Goal: Task Accomplishment & Management: Manage account settings

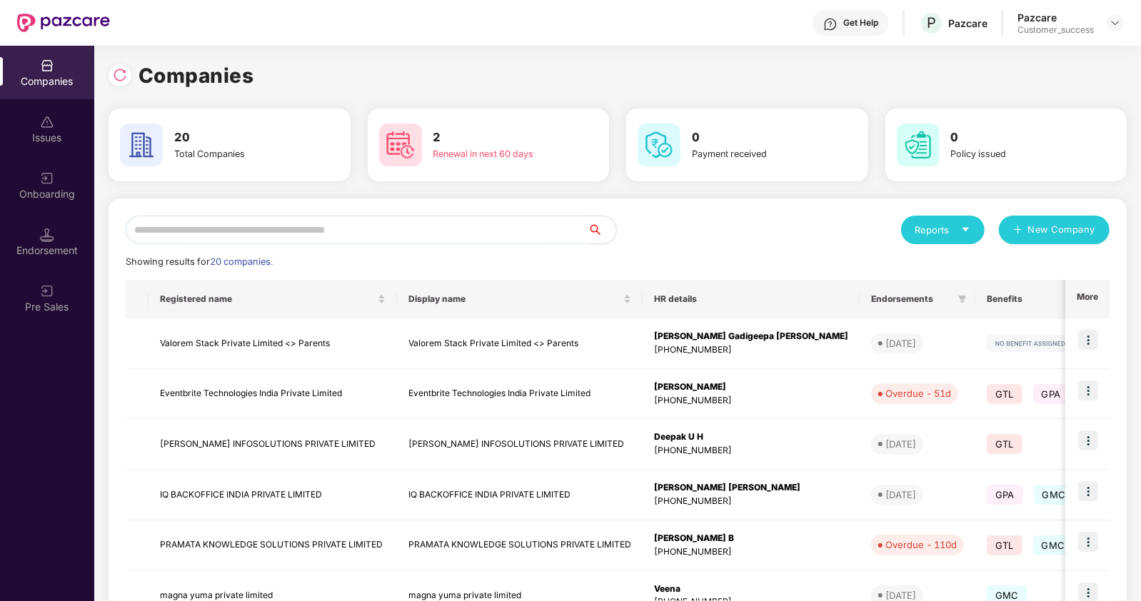
scroll to position [193, 0]
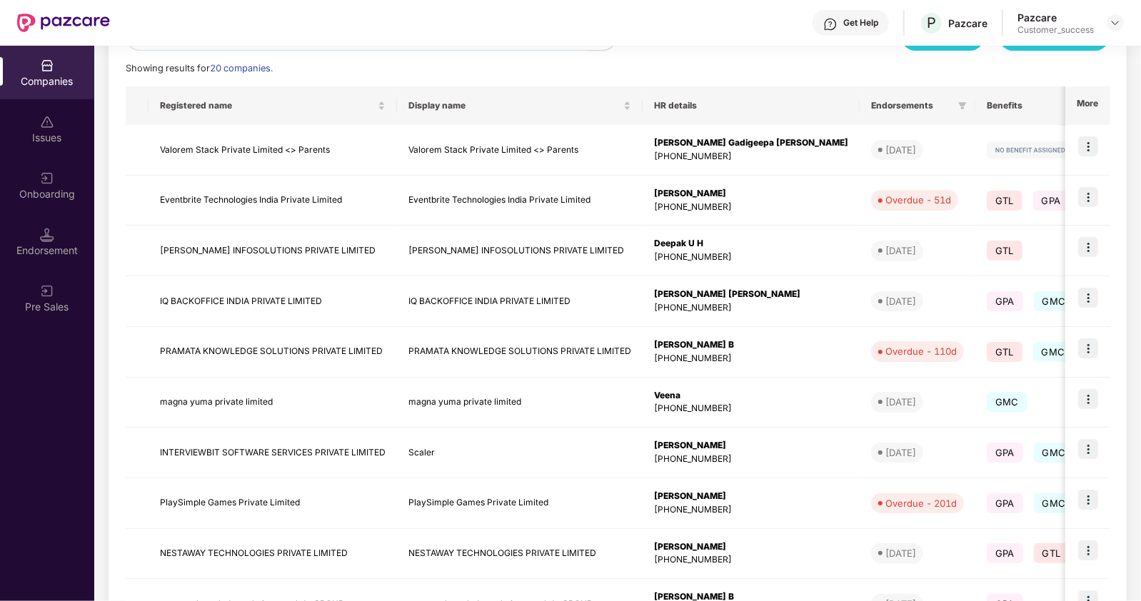
click at [1121, 16] on div at bounding box center [1114, 22] width 17 height 17
click at [1110, 27] on img at bounding box center [1114, 22] width 11 height 11
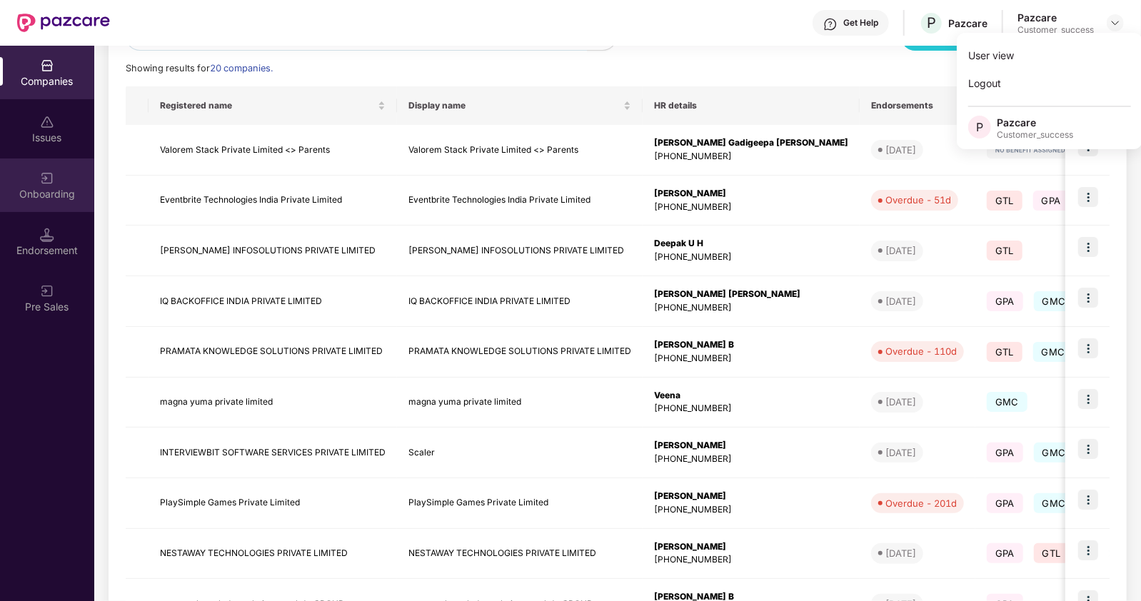
click at [54, 193] on div "Onboarding" at bounding box center [47, 194] width 94 height 14
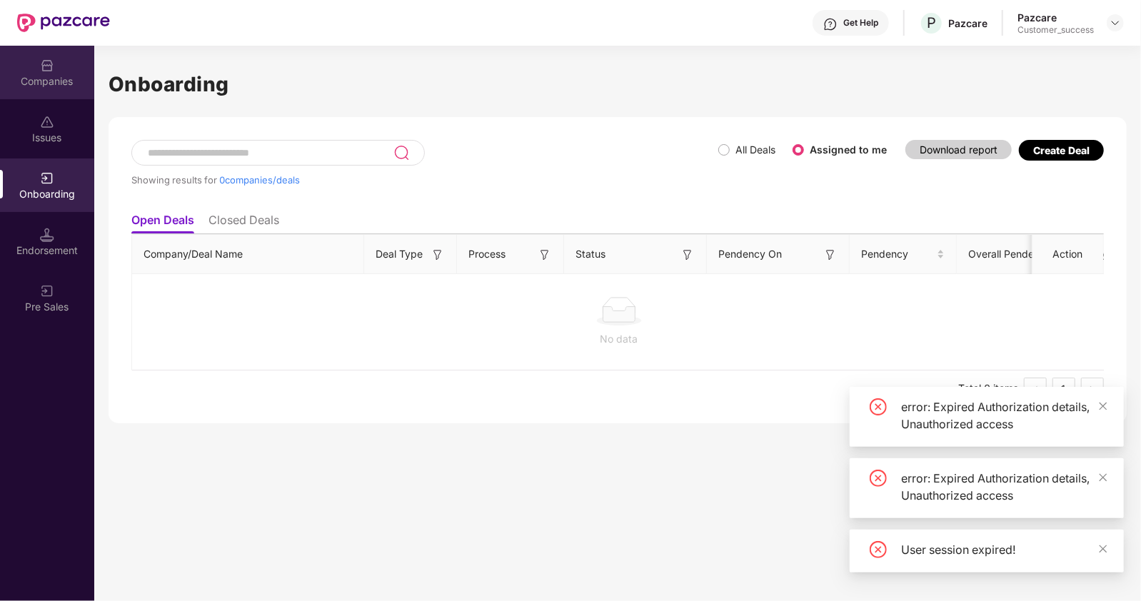
drag, startPoint x: 59, startPoint y: 176, endPoint x: 66, endPoint y: 87, distance: 89.5
click at [66, 87] on div "Companies" at bounding box center [47, 73] width 94 height 54
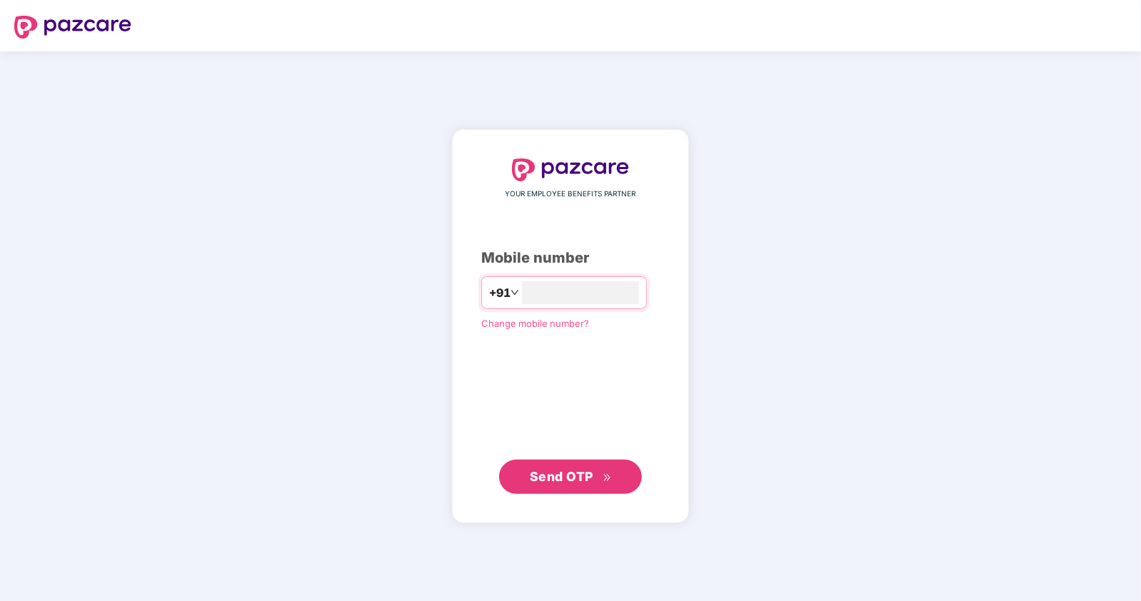
type input "**********"
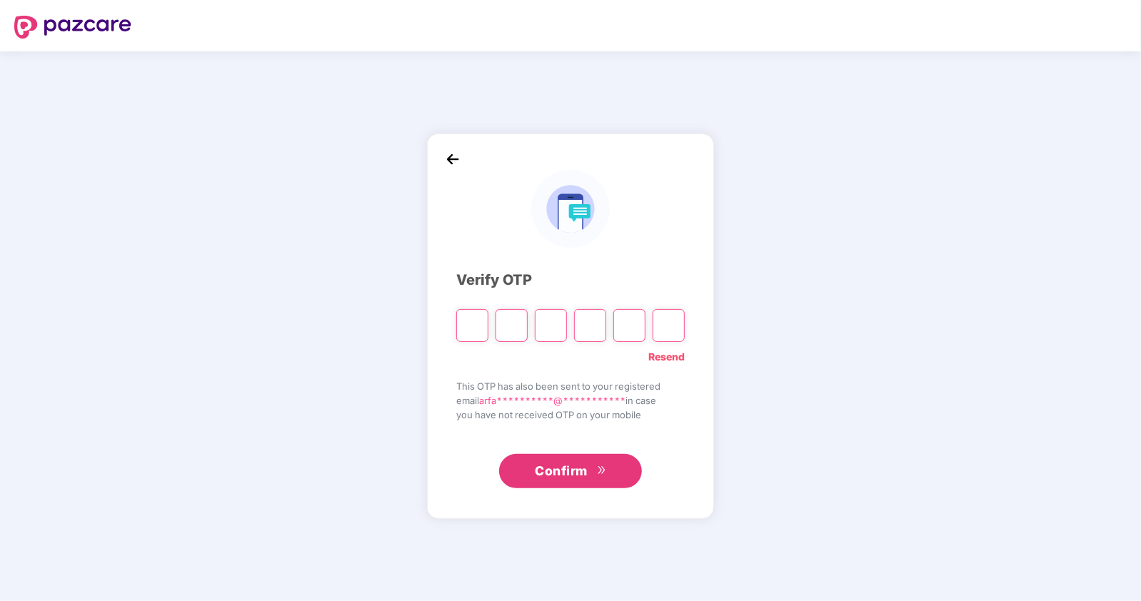
type input "*"
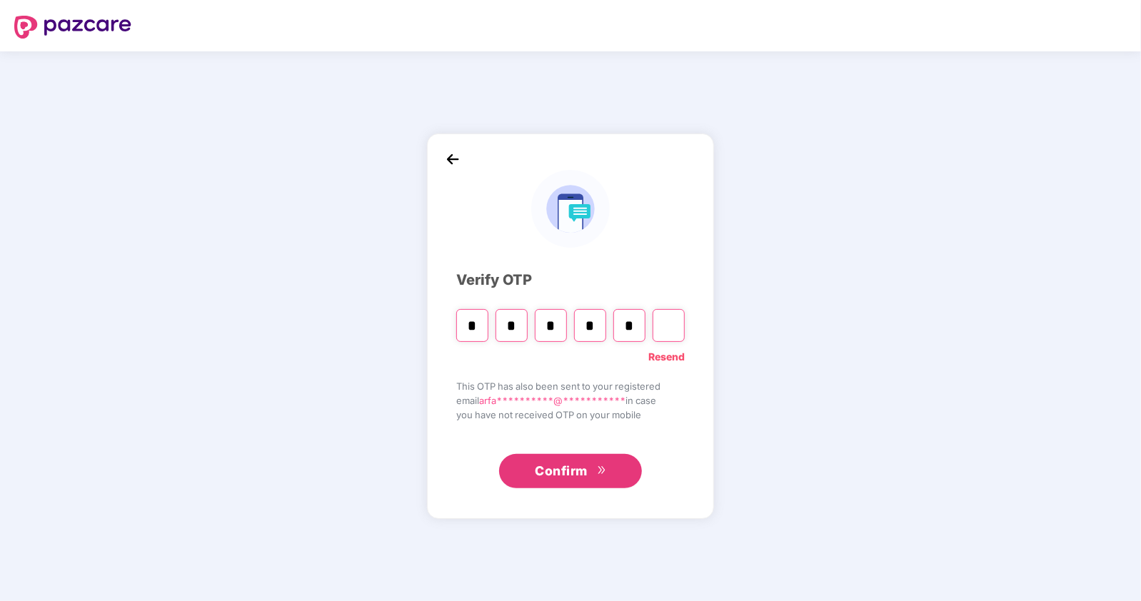
type input "*"
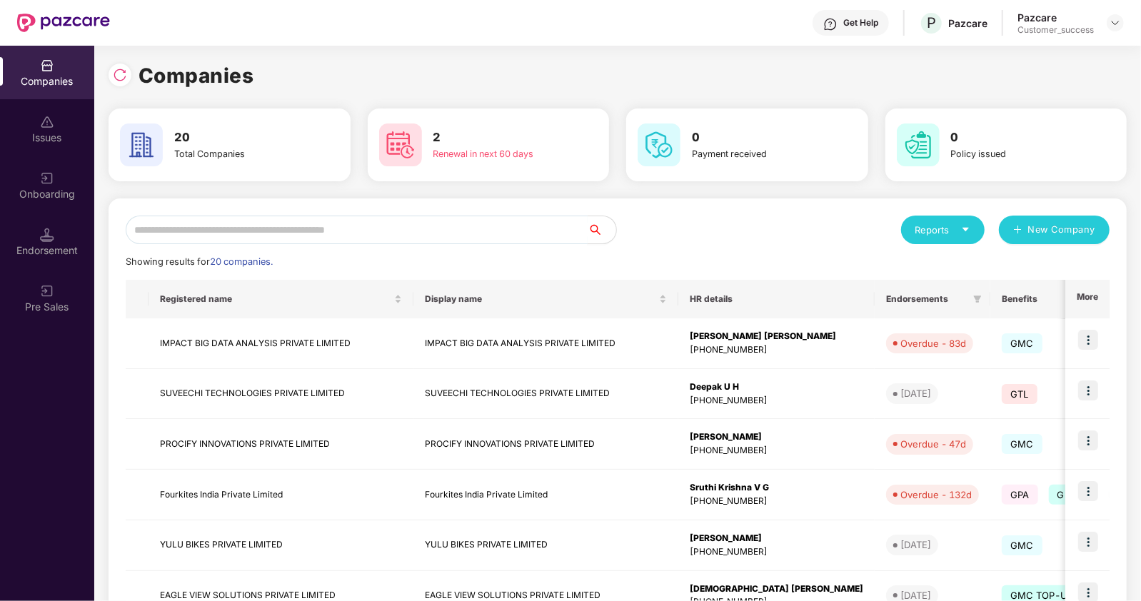
click at [399, 234] on input "text" at bounding box center [357, 230] width 462 height 29
click at [530, 221] on input "text" at bounding box center [357, 230] width 462 height 29
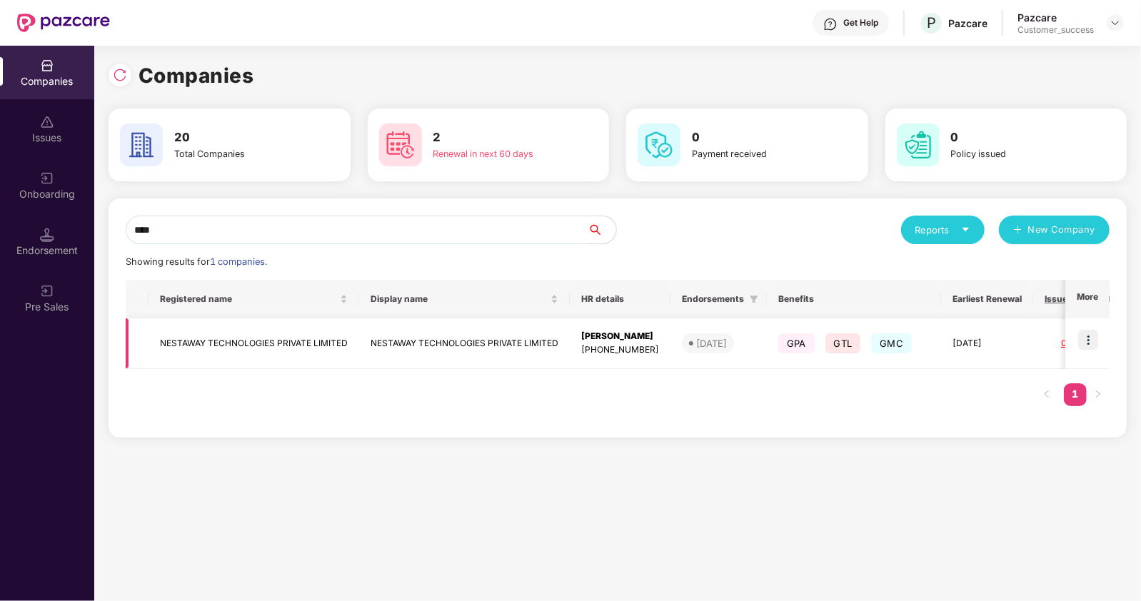
type input "****"
click at [1090, 337] on img at bounding box center [1088, 340] width 20 height 20
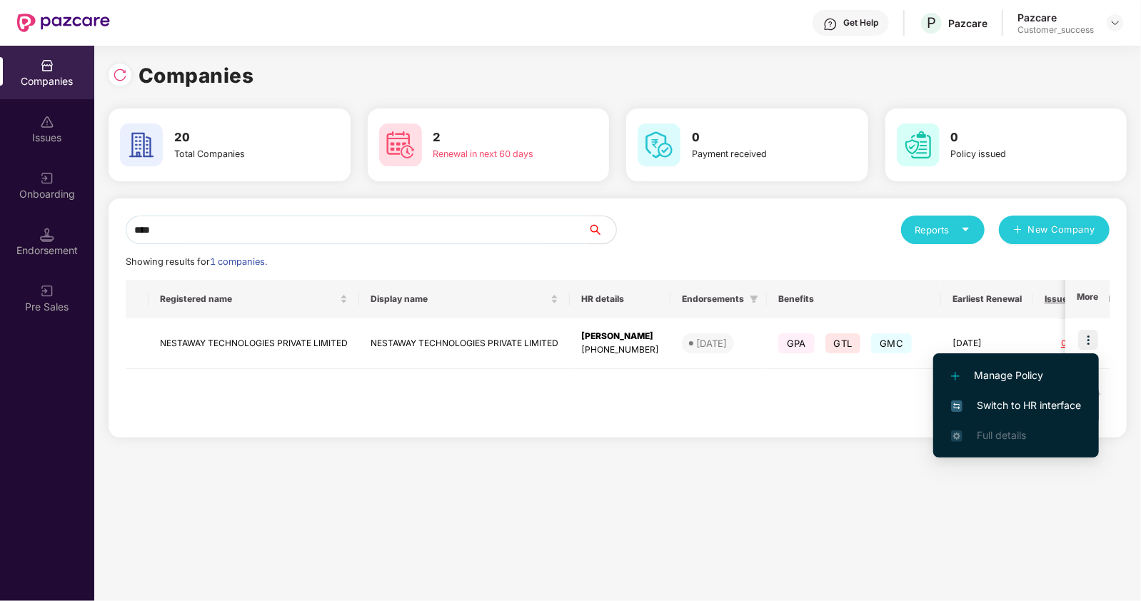
click at [1017, 400] on span "Switch to HR interface" at bounding box center [1016, 406] width 130 height 16
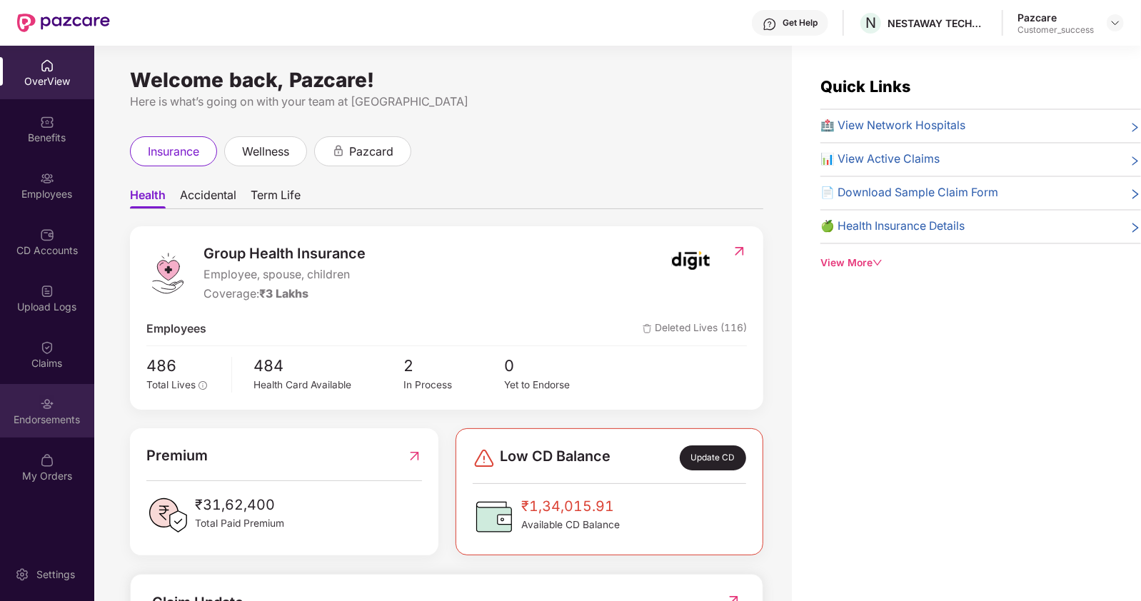
click at [53, 402] on img at bounding box center [47, 404] width 14 height 14
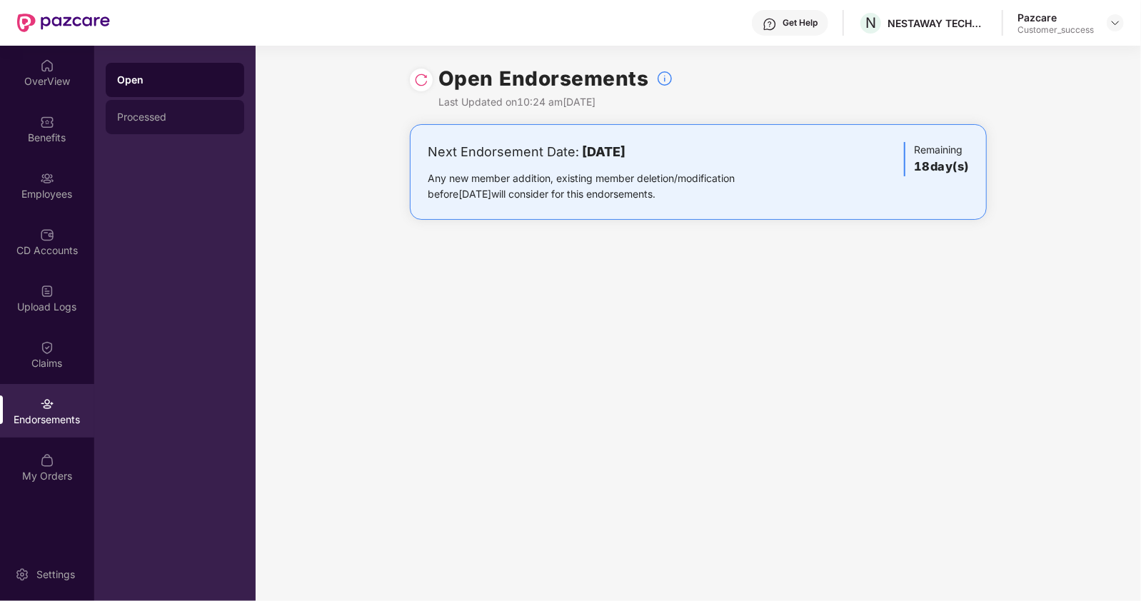
click at [170, 108] on div "Processed" at bounding box center [175, 117] width 138 height 34
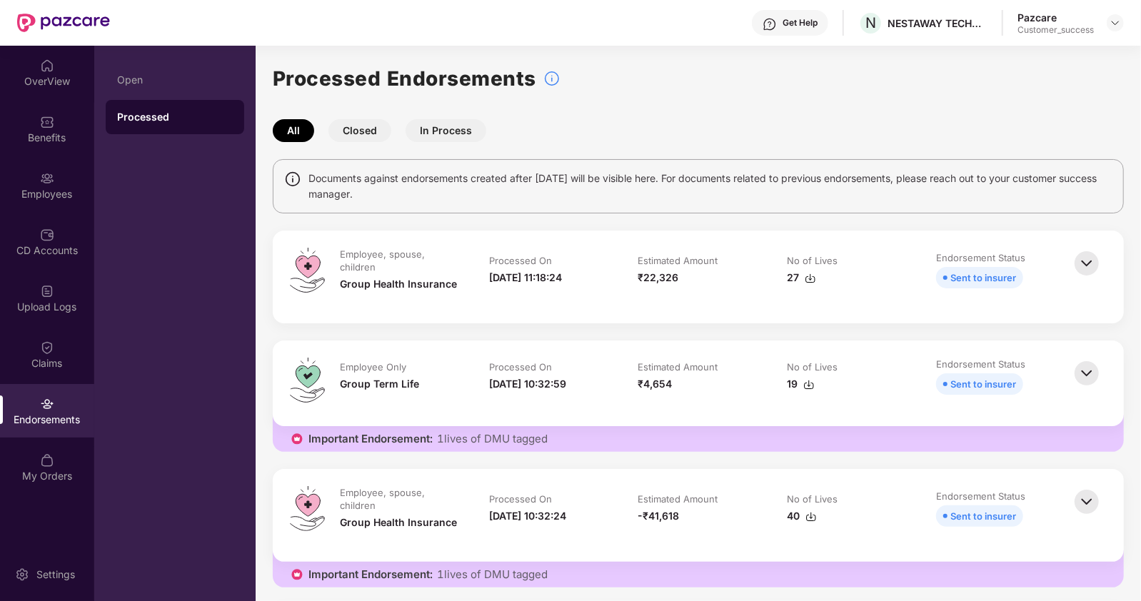
click at [354, 131] on button "Closed" at bounding box center [359, 130] width 63 height 23
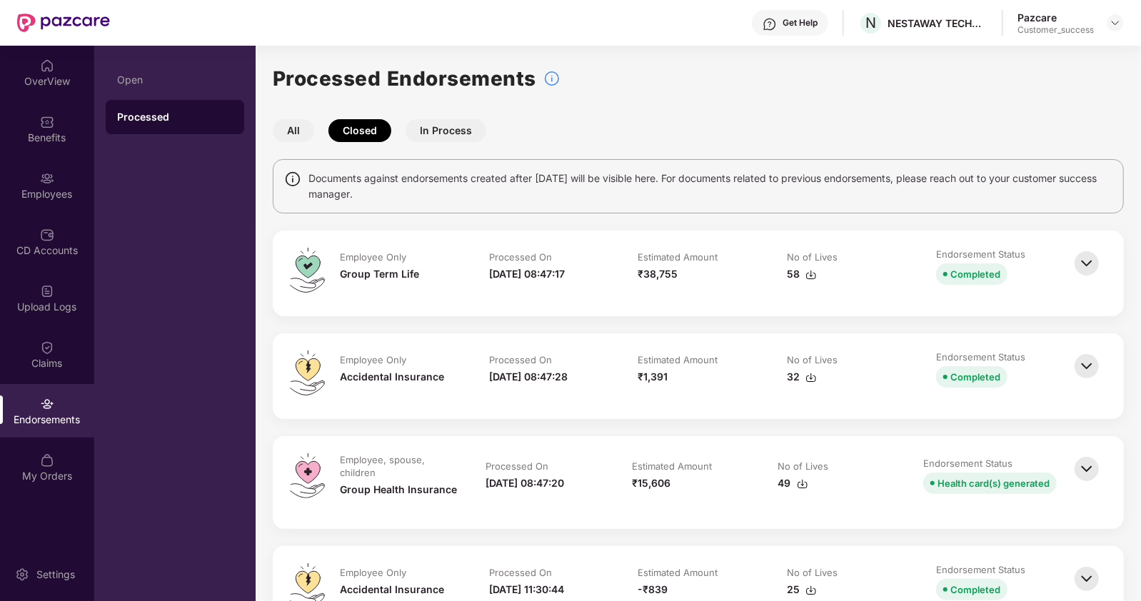
click at [677, 277] on div "₹38,755" at bounding box center [698, 274] width 121 height 16
click at [1089, 264] on img at bounding box center [1086, 263] width 31 height 31
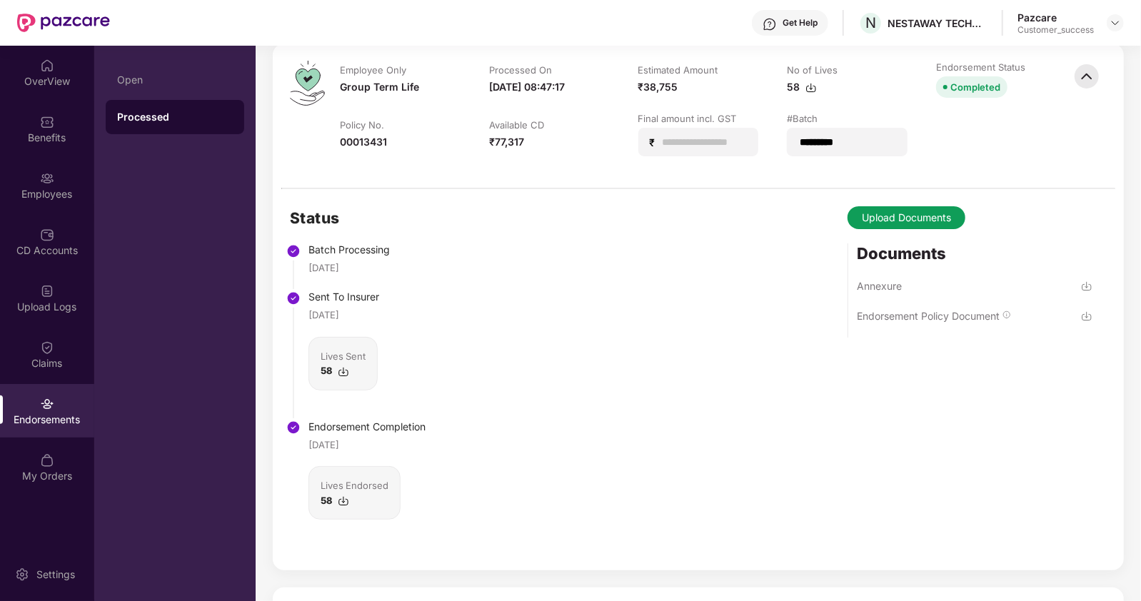
scroll to position [183, 0]
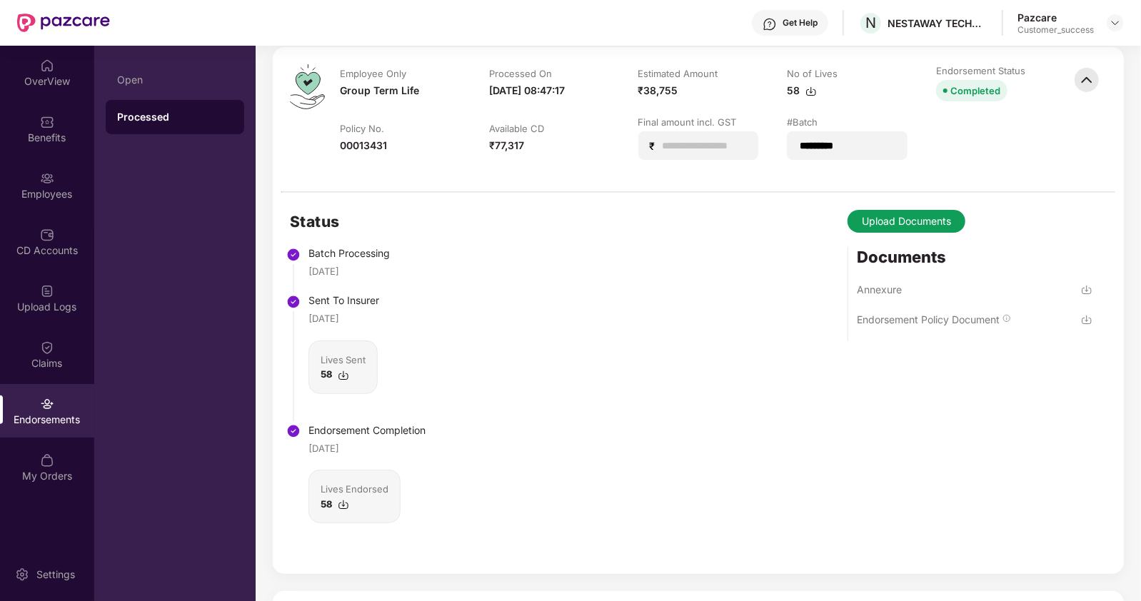
click at [1089, 79] on img at bounding box center [1086, 79] width 31 height 31
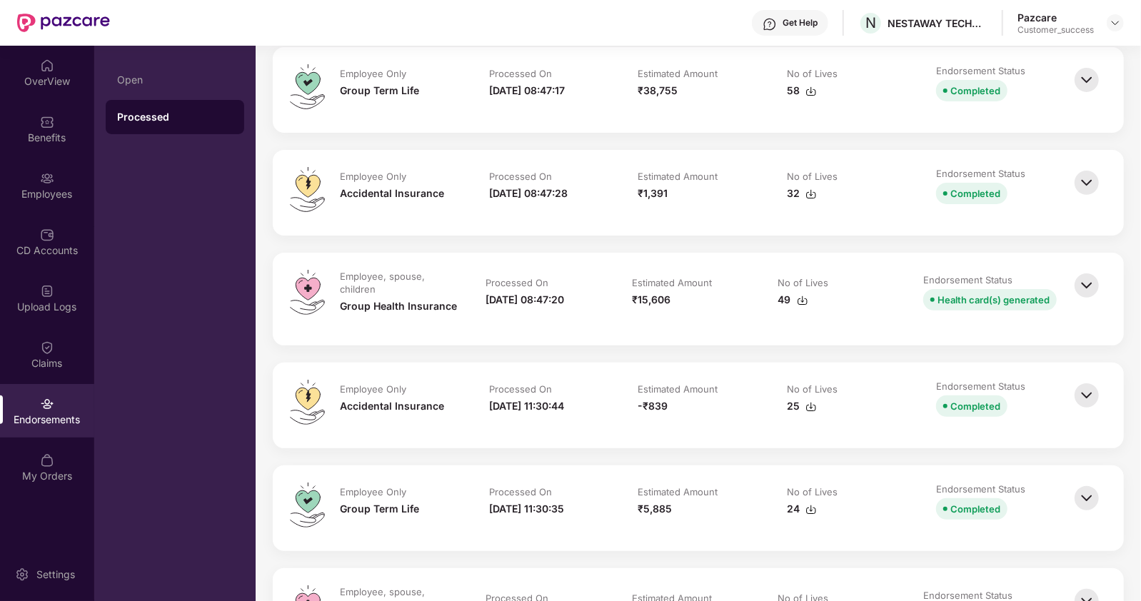
click at [1078, 183] on img at bounding box center [1086, 182] width 31 height 31
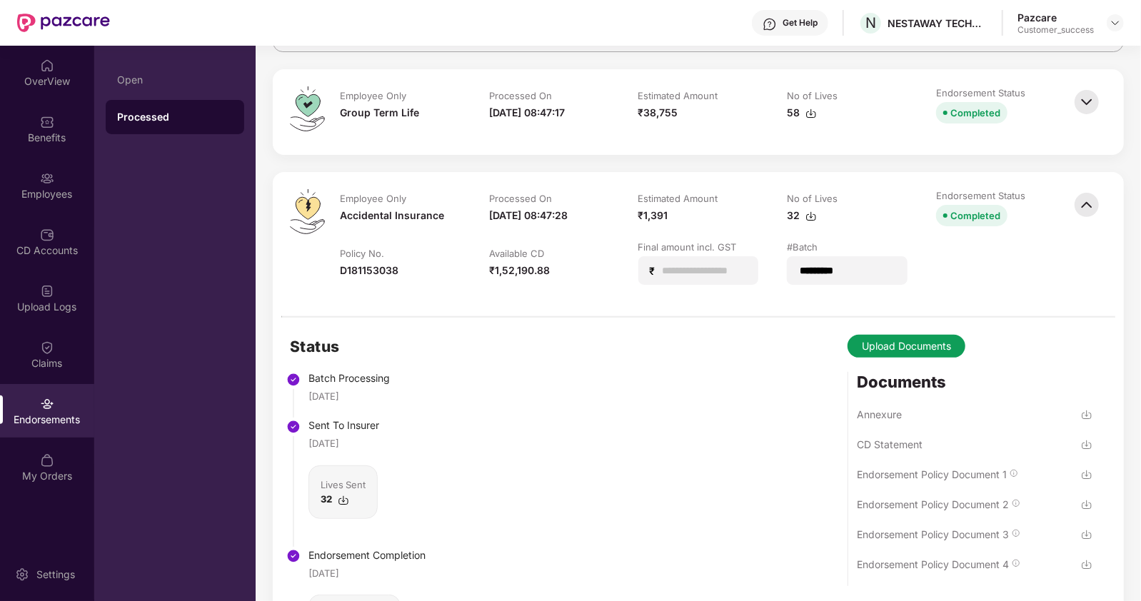
scroll to position [156, 0]
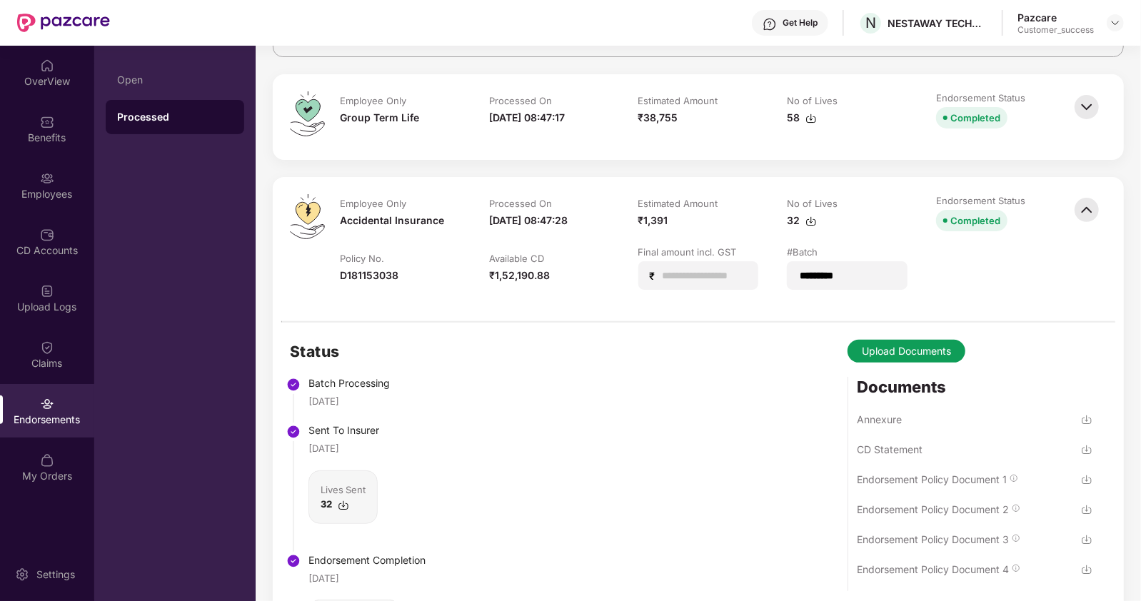
click at [1082, 208] on img at bounding box center [1086, 209] width 31 height 31
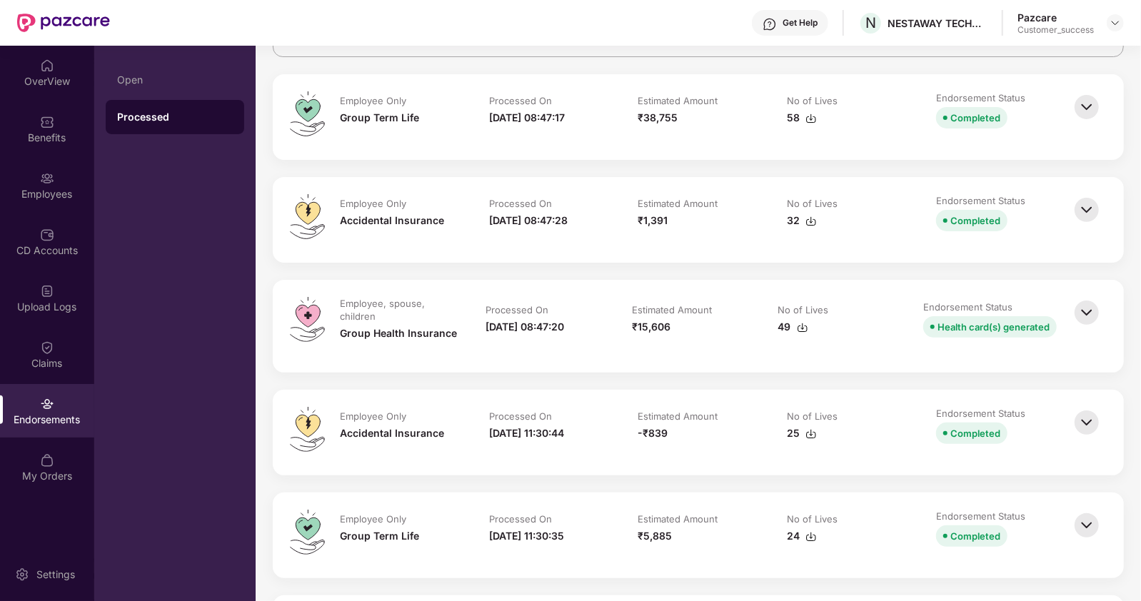
click at [1089, 303] on img at bounding box center [1086, 312] width 31 height 31
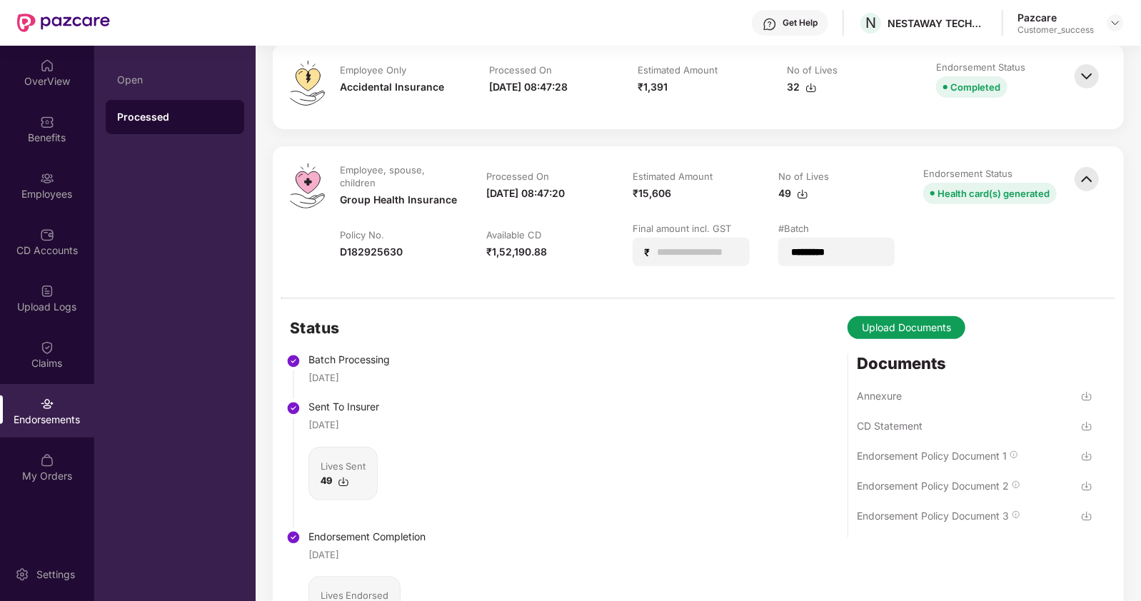
scroll to position [333, 0]
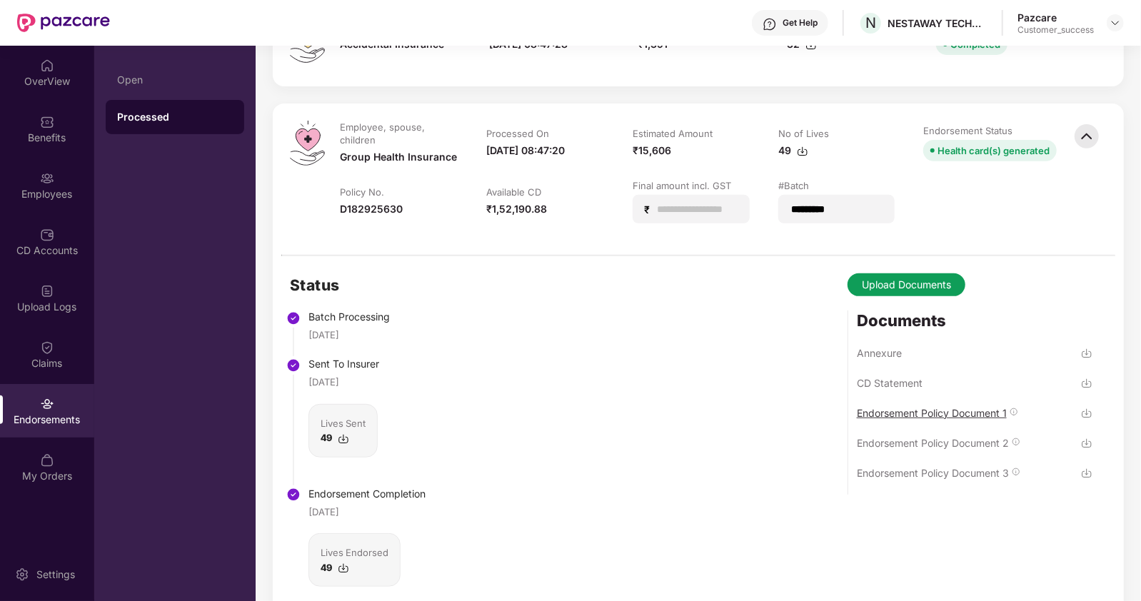
click at [911, 415] on div "Endorsement Policy Document 1" at bounding box center [932, 413] width 150 height 14
click at [912, 445] on div "Endorsement Policy Document 2" at bounding box center [933, 443] width 152 height 14
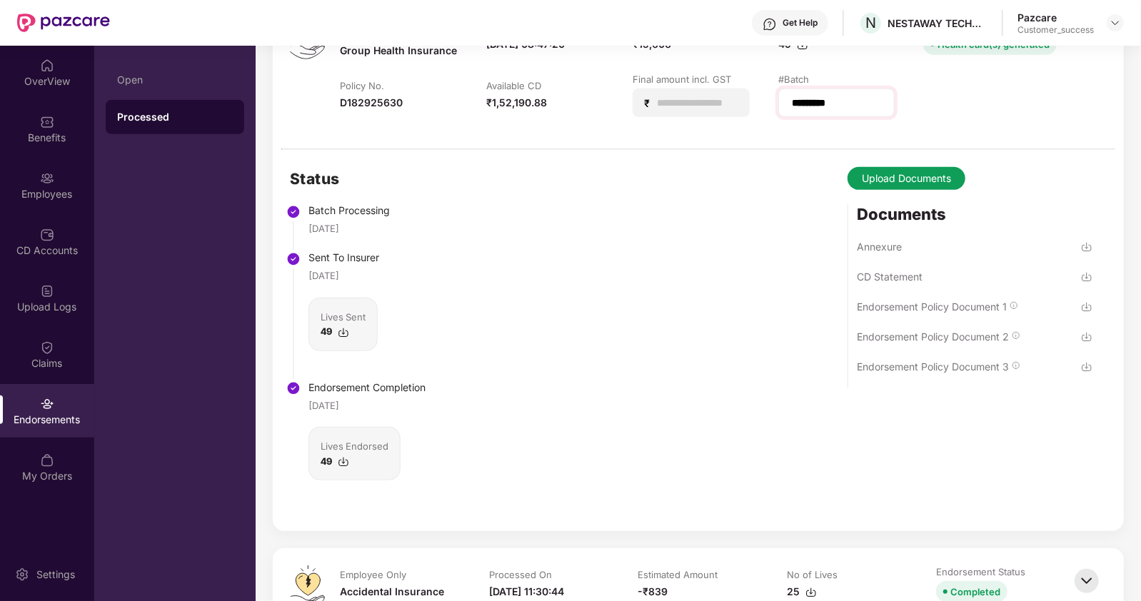
scroll to position [465, 0]
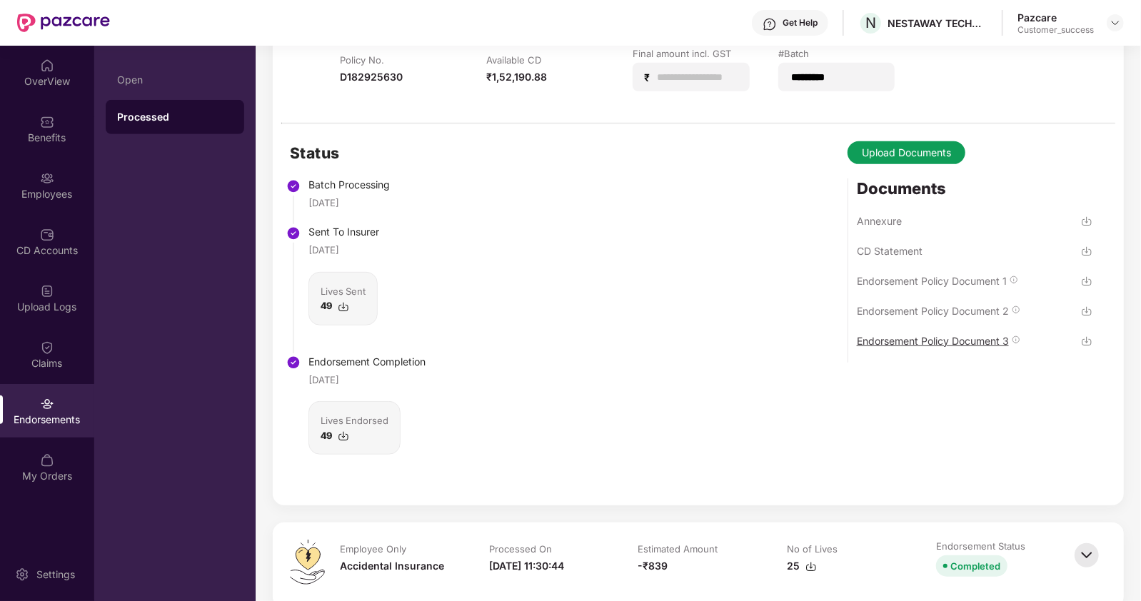
click at [903, 343] on div "Endorsement Policy Document 3" at bounding box center [933, 341] width 152 height 14
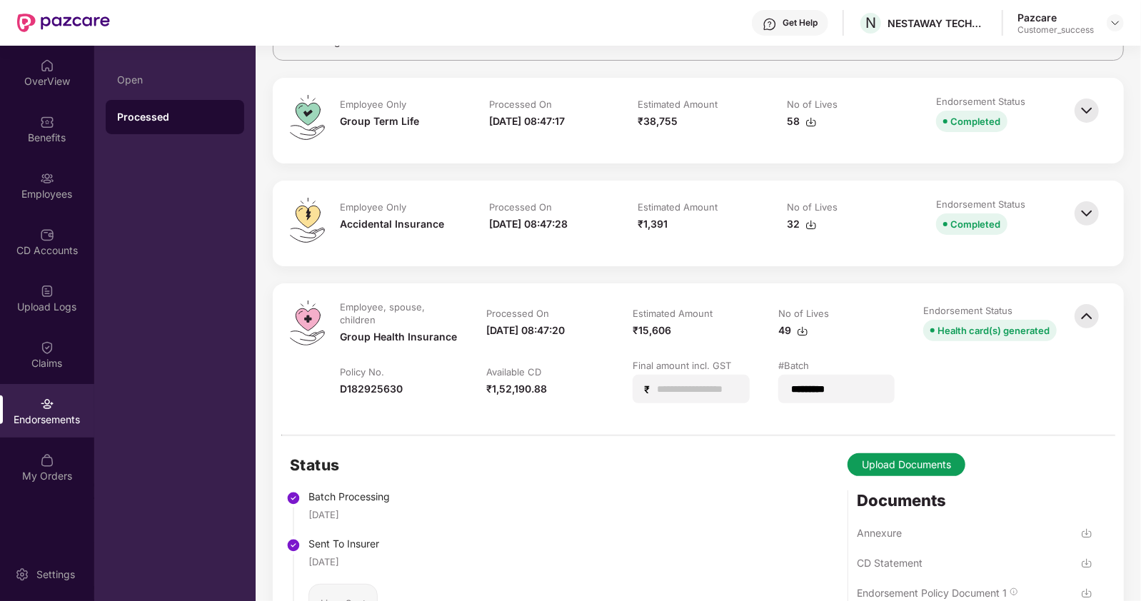
scroll to position [142, 0]
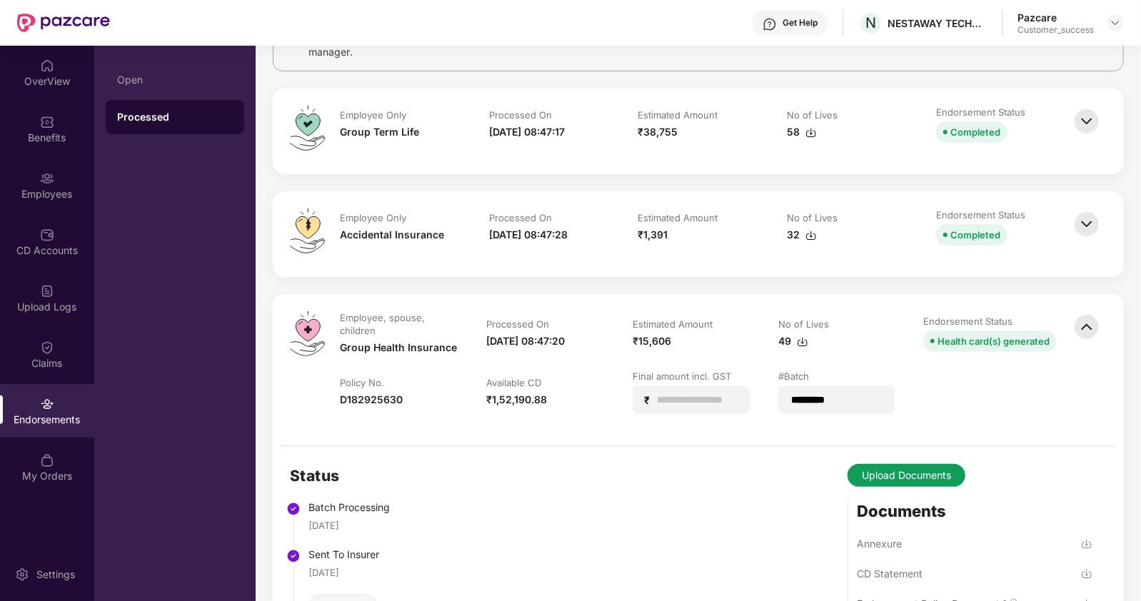
click at [1086, 219] on img at bounding box center [1086, 223] width 31 height 31
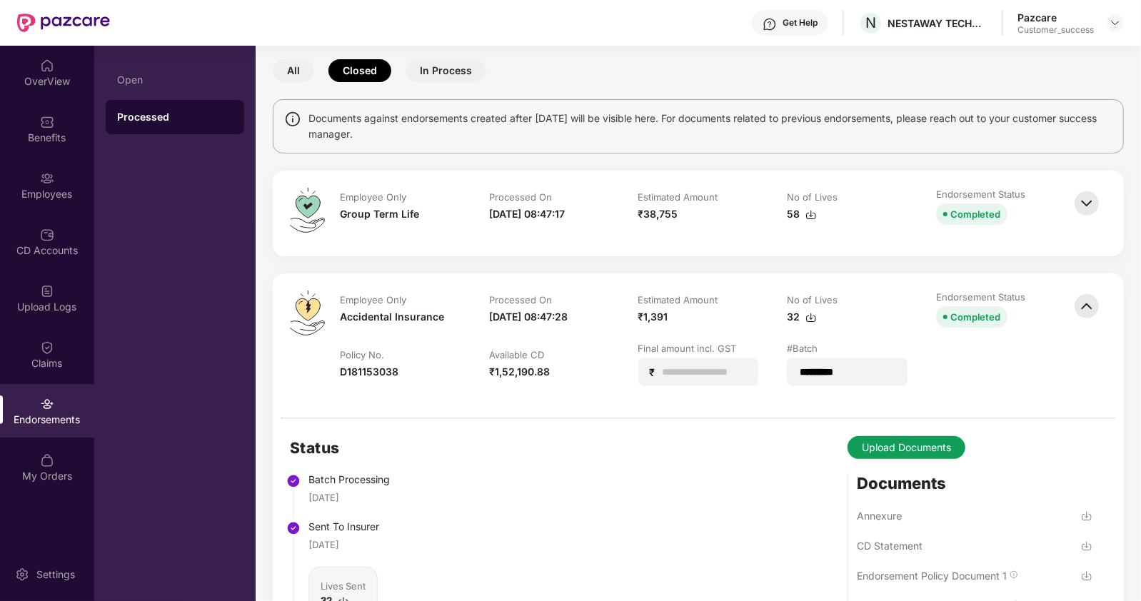
scroll to position [59, 0]
click at [1085, 200] on img at bounding box center [1086, 204] width 31 height 31
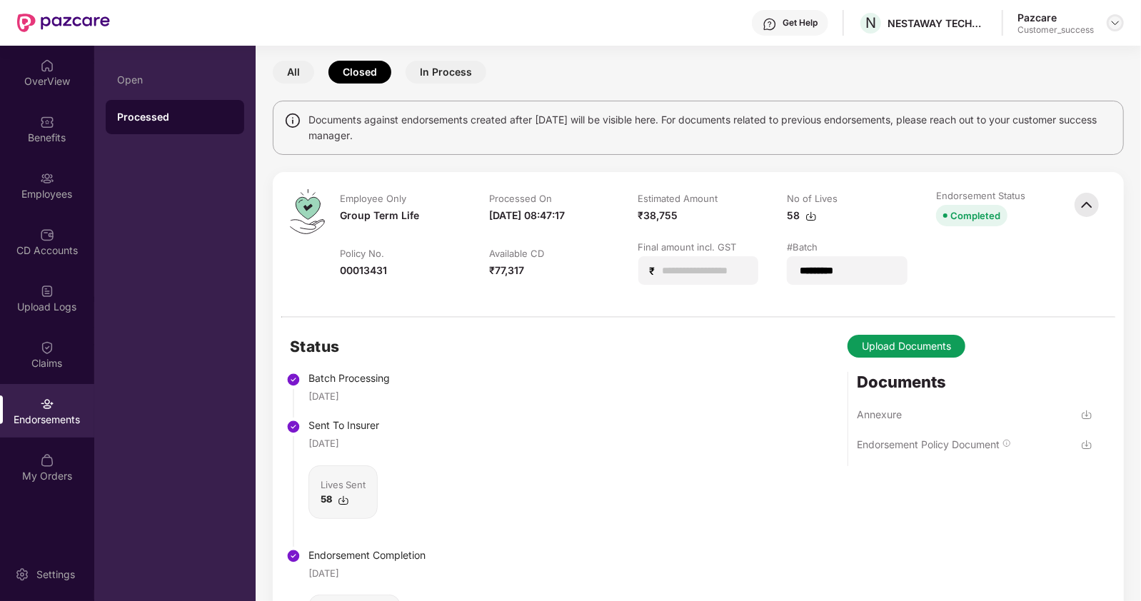
click at [1115, 24] on img at bounding box center [1114, 22] width 11 height 11
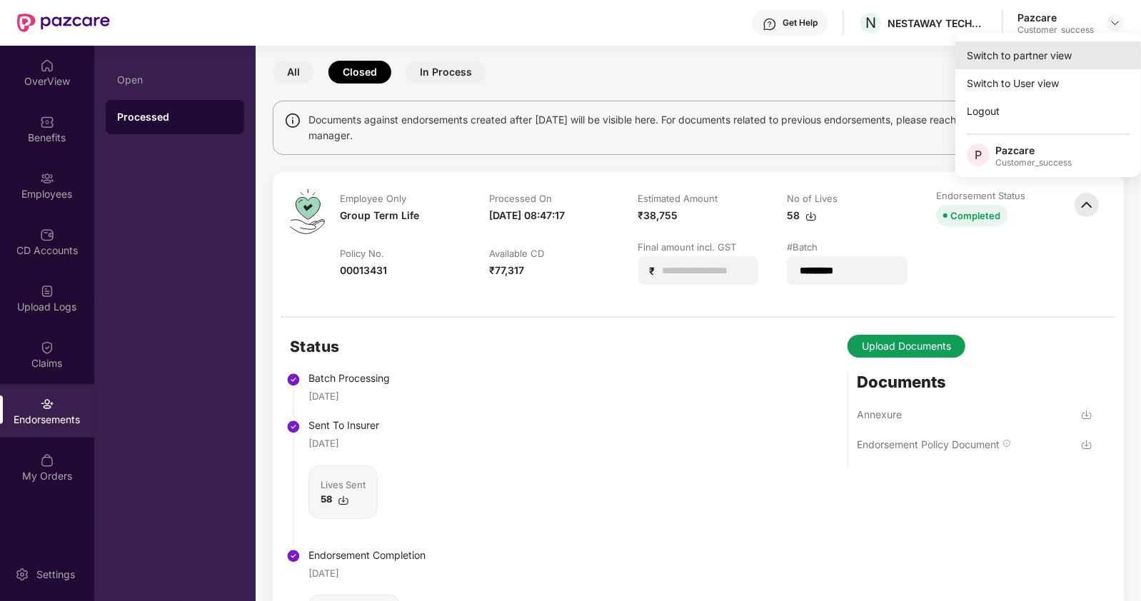
click at [1036, 53] on div "Switch to partner view" at bounding box center [1048, 55] width 186 height 28
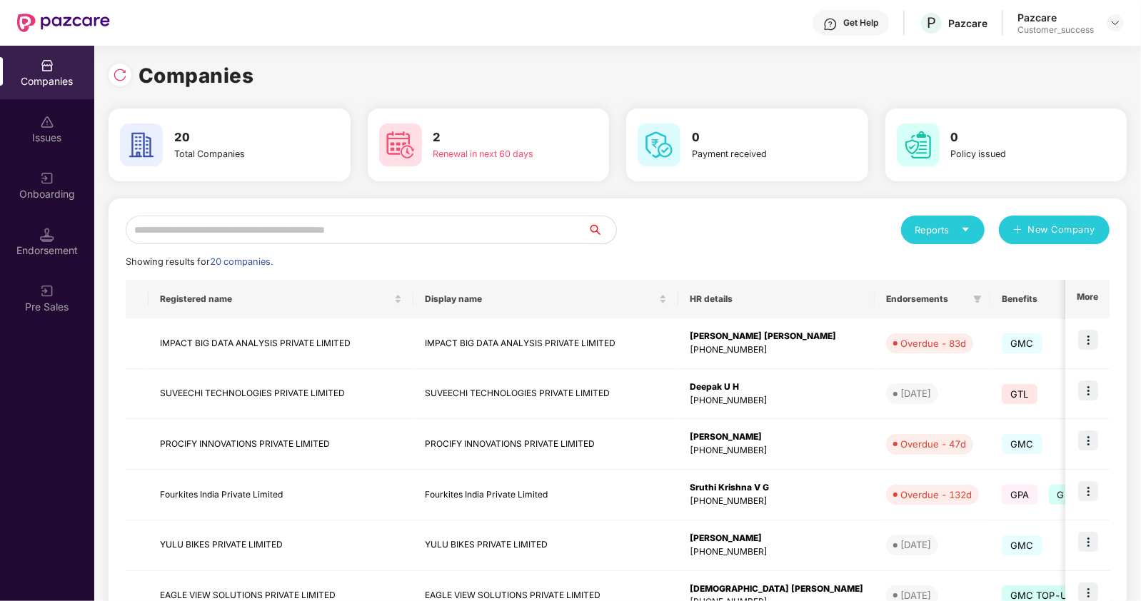
click at [216, 226] on input "text" at bounding box center [357, 230] width 462 height 29
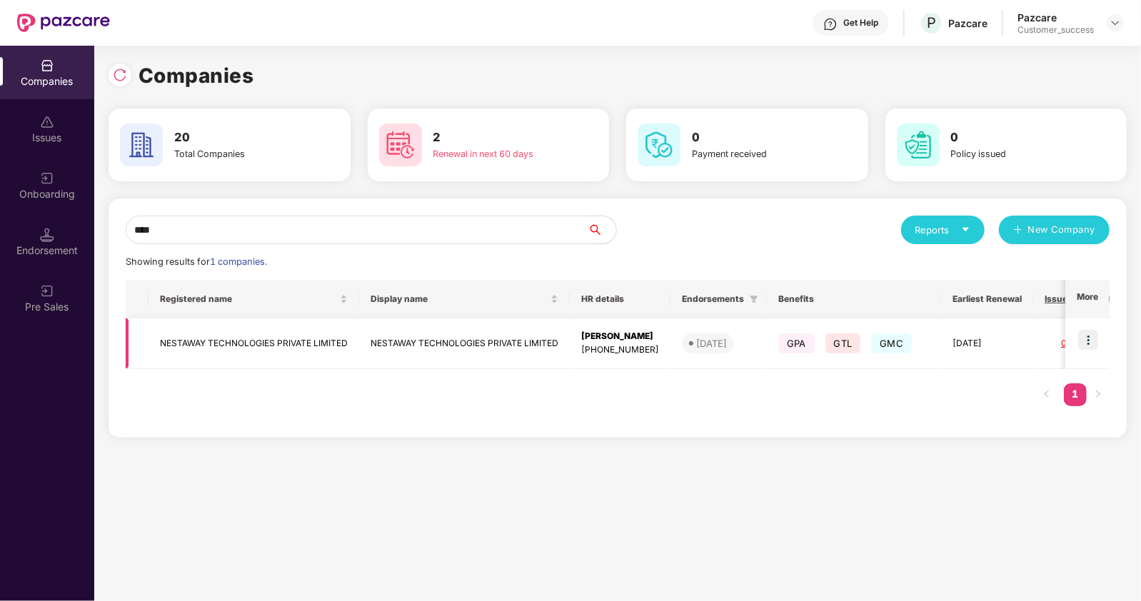
type input "****"
click at [204, 345] on td "NESTAWAY TECHNOLOGIES PRIVATE LIMITED" at bounding box center [253, 343] width 211 height 51
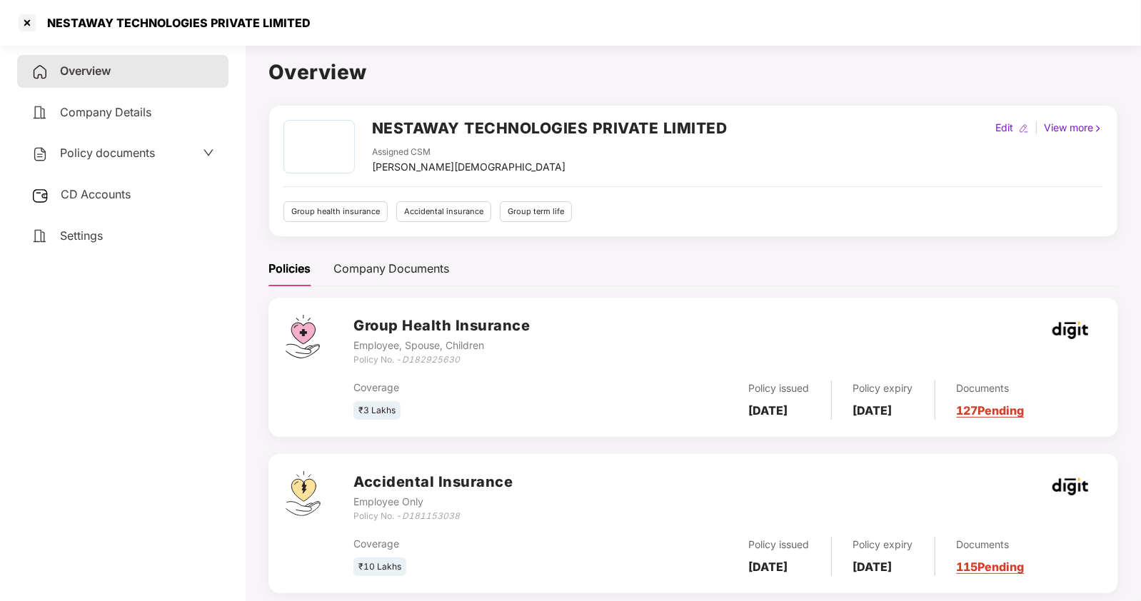
click at [105, 194] on span "CD Accounts" at bounding box center [96, 194] width 70 height 14
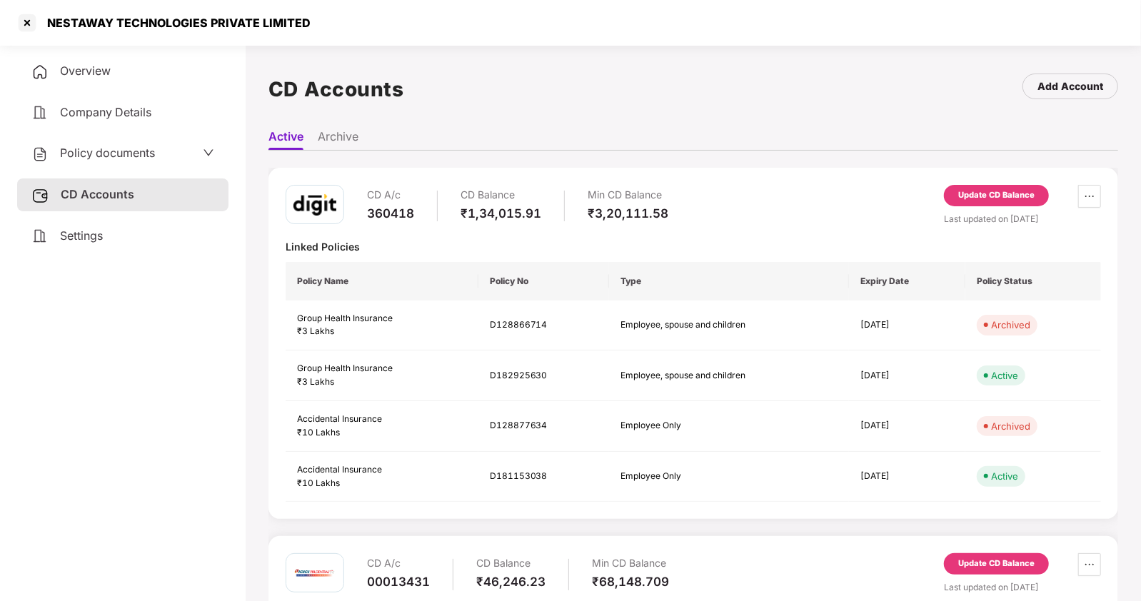
click at [121, 156] on span "Policy documents" at bounding box center [107, 153] width 95 height 14
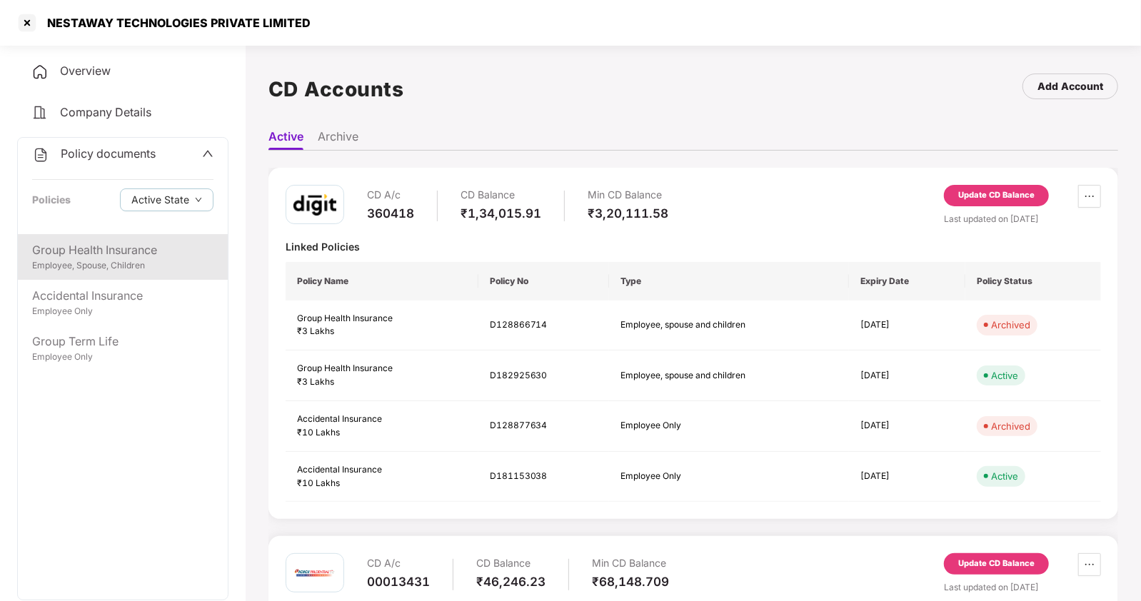
click at [103, 259] on div "Employee, Spouse, Children" at bounding box center [122, 266] width 181 height 14
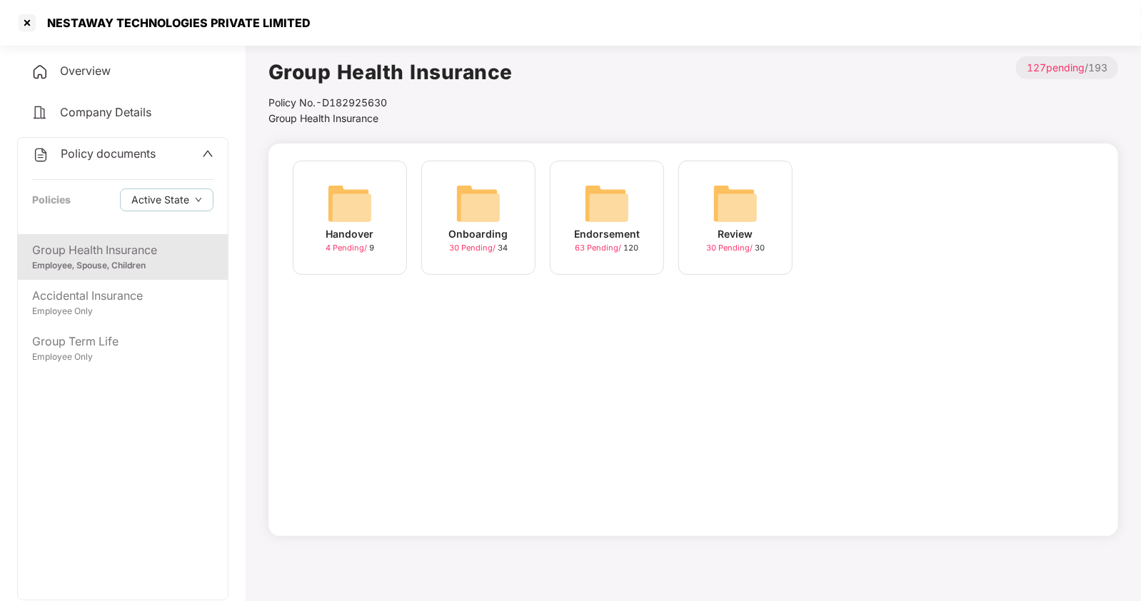
click at [614, 203] on img at bounding box center [607, 204] width 46 height 46
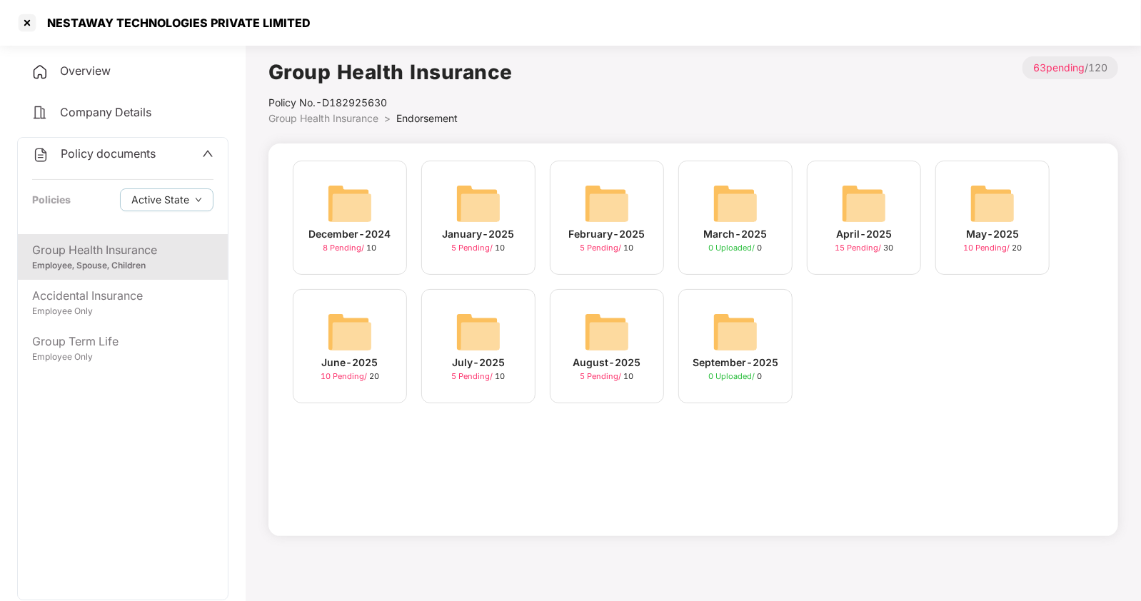
click at [593, 344] on img at bounding box center [607, 332] width 46 height 46
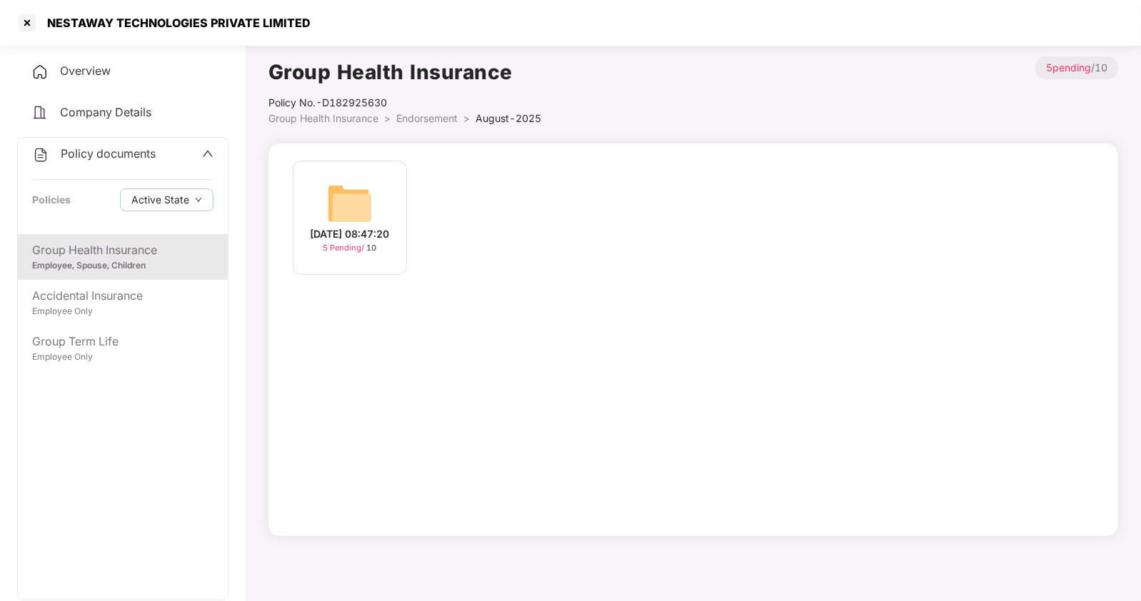
click at [593, 344] on div "[DATE] 08:47:20 5 Pending / 10" at bounding box center [692, 339] width 849 height 393
click at [358, 226] on div "[DATE] 08:47:20" at bounding box center [349, 234] width 79 height 16
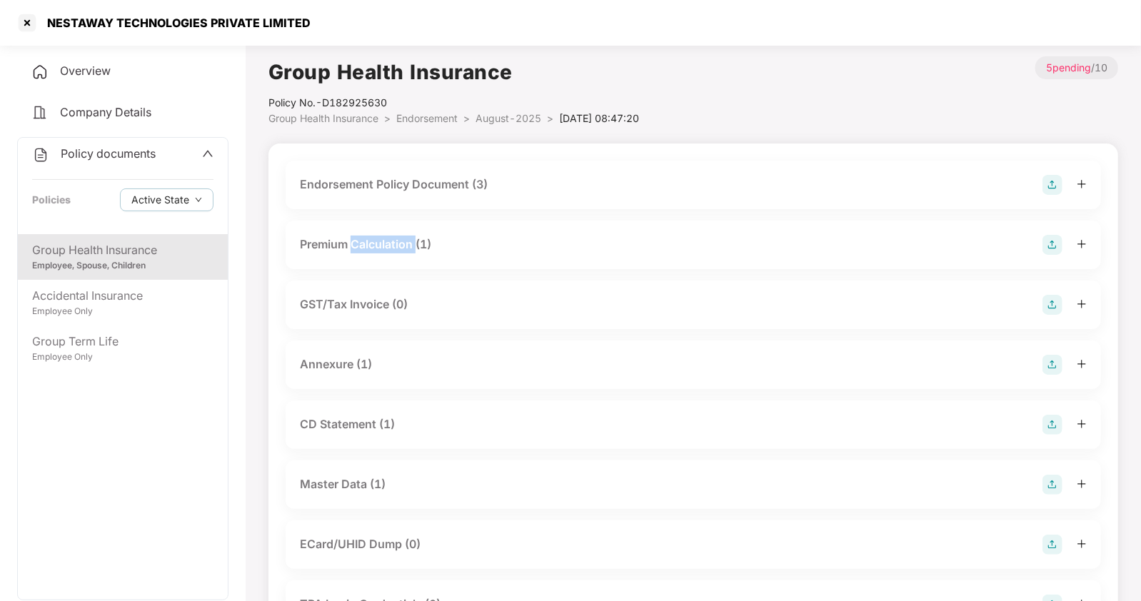
click at [358, 226] on div "Premium Calculation (1)" at bounding box center [693, 245] width 815 height 49
click at [346, 478] on div "Master Data (1)" at bounding box center [343, 484] width 86 height 18
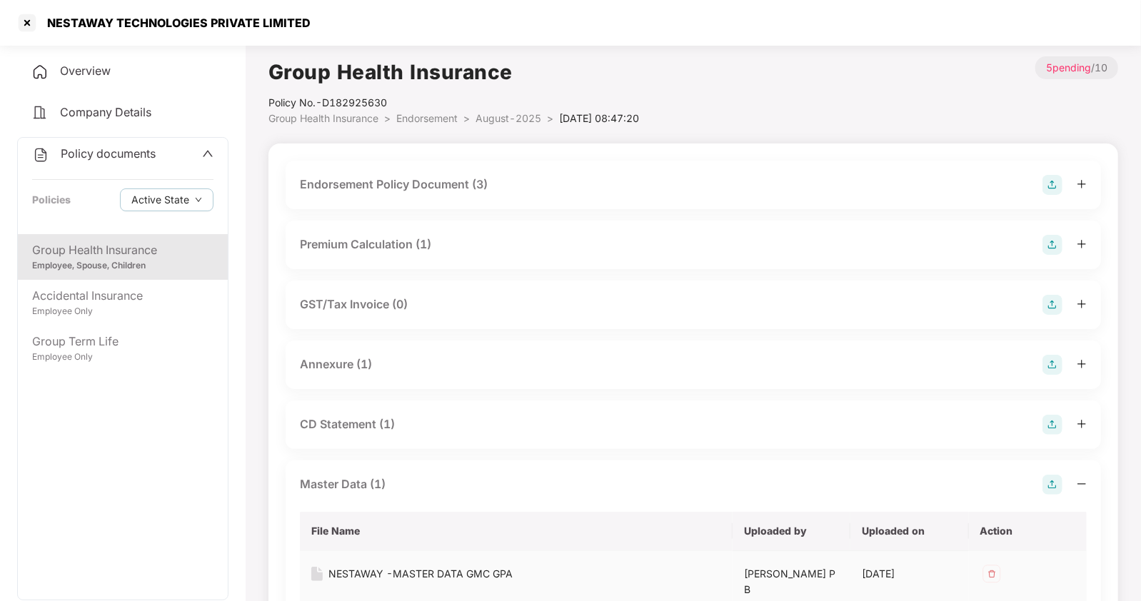
click at [416, 567] on div "NESTAWAY -MASTER DATA GMC GPA" at bounding box center [420, 574] width 184 height 16
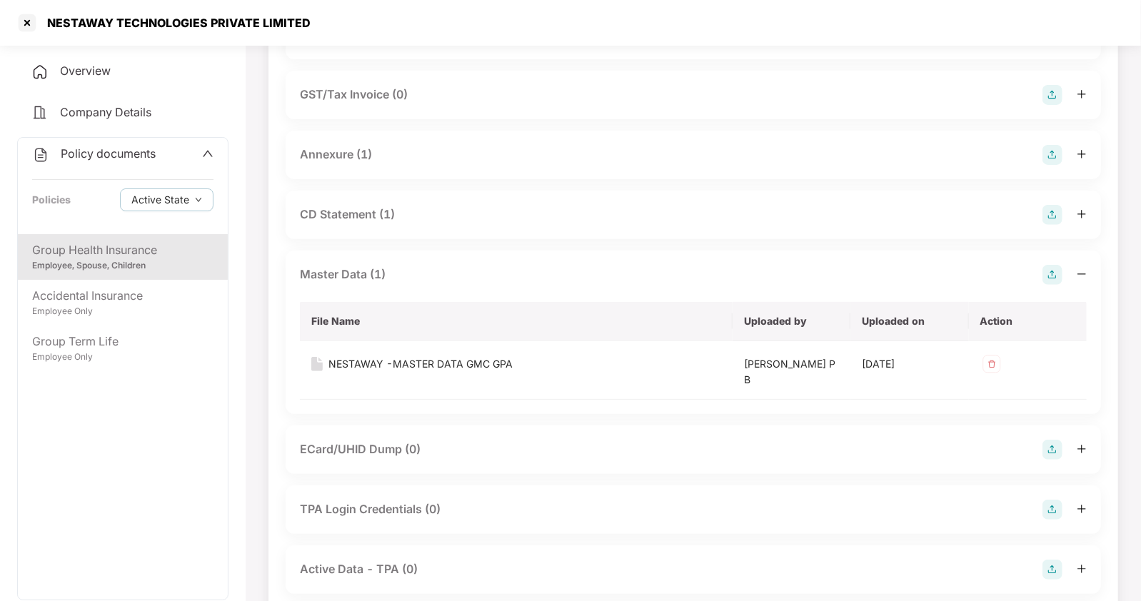
scroll to position [211, 0]
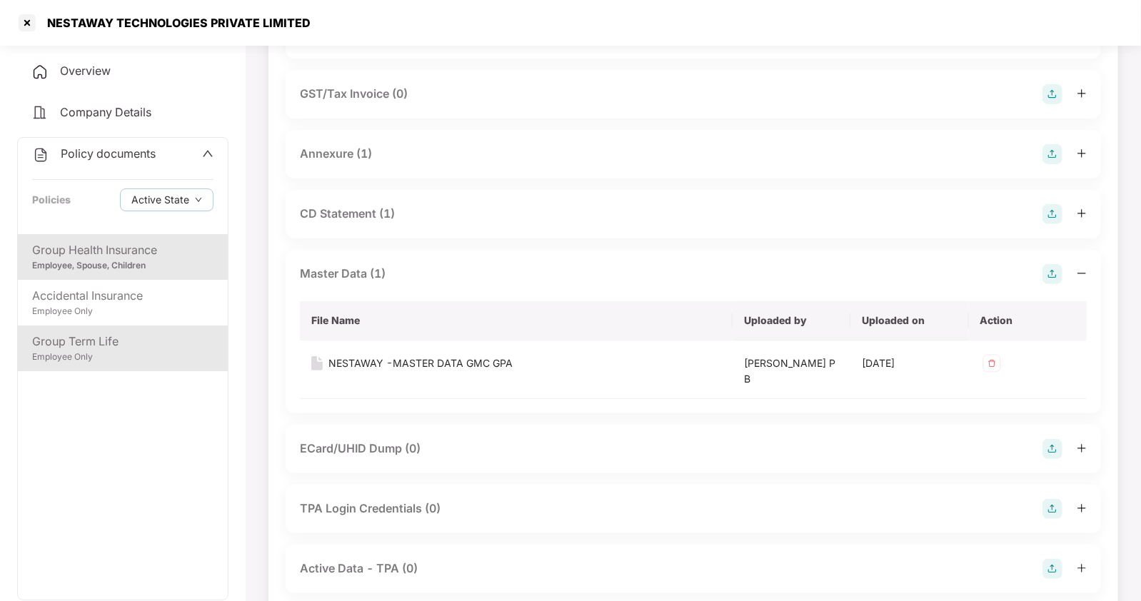
click at [44, 353] on div "Employee Only" at bounding box center [122, 357] width 181 height 14
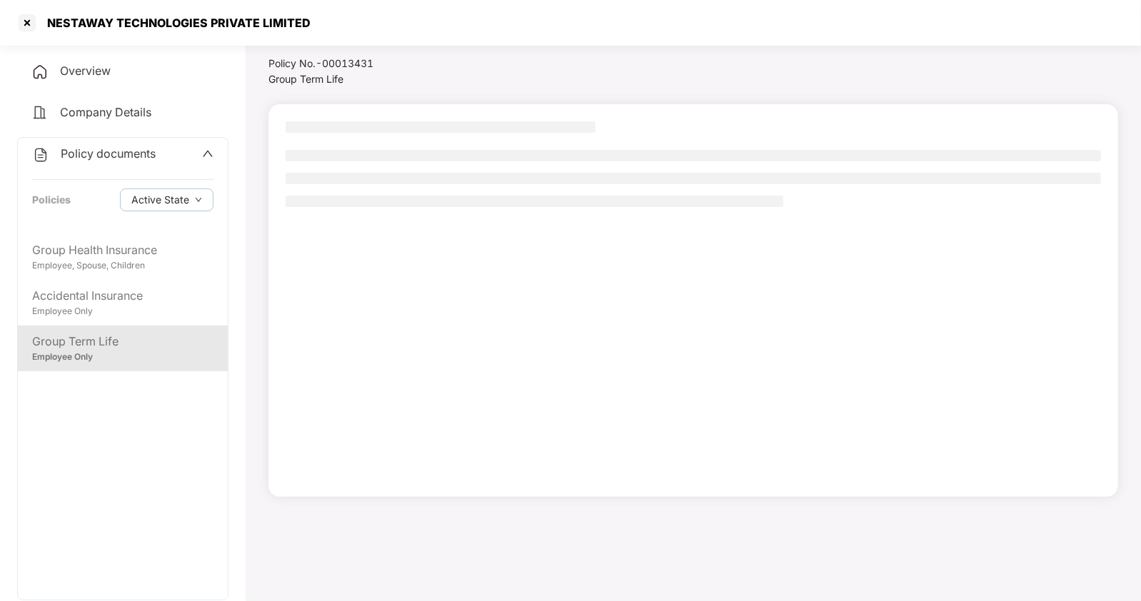
scroll to position [39, 0]
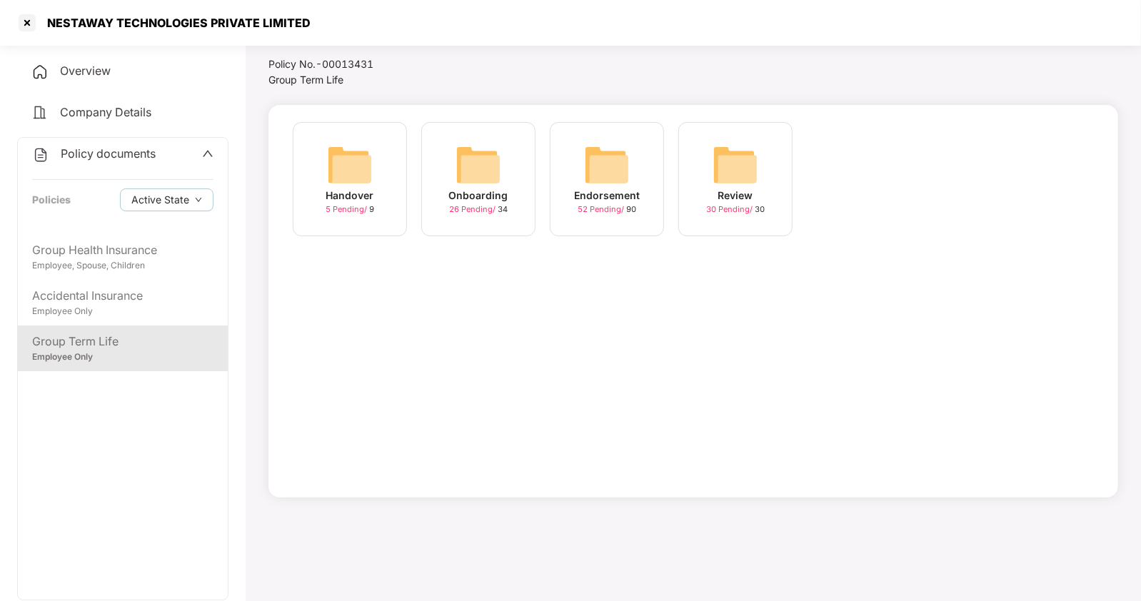
click at [607, 171] on img at bounding box center [607, 165] width 46 height 46
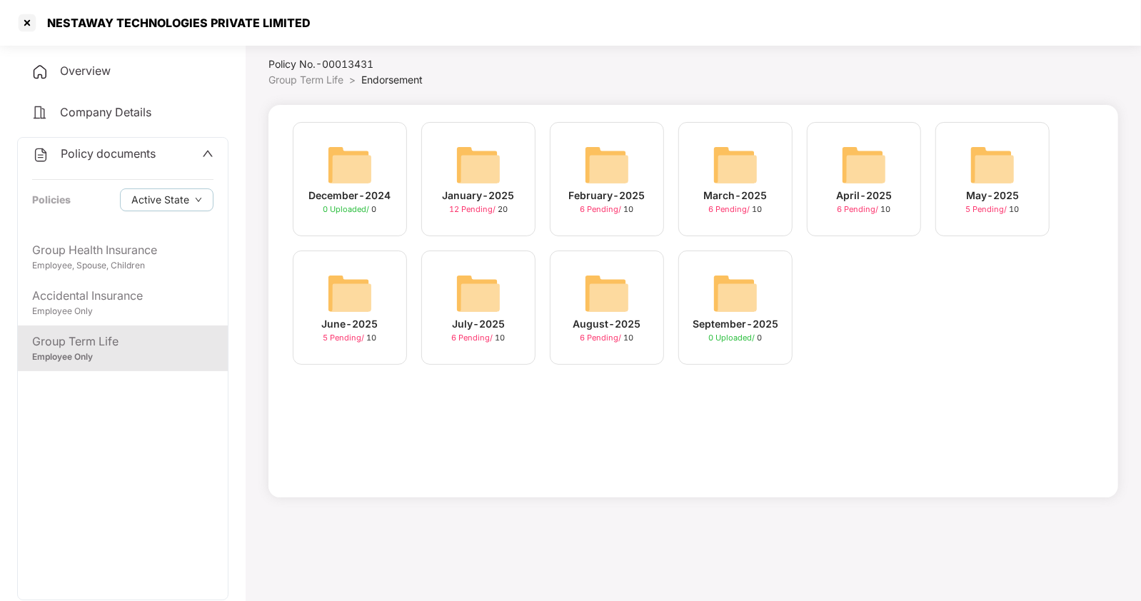
click at [611, 301] on img at bounding box center [607, 294] width 46 height 46
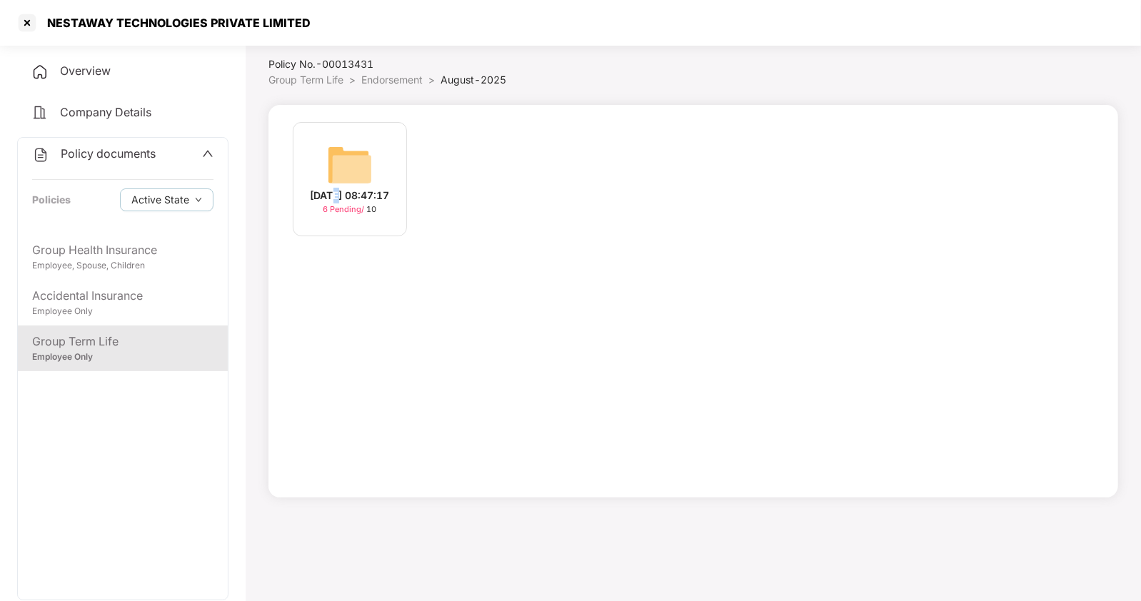
click at [344, 188] on div "[DATE] 08:47:17" at bounding box center [349, 196] width 79 height 16
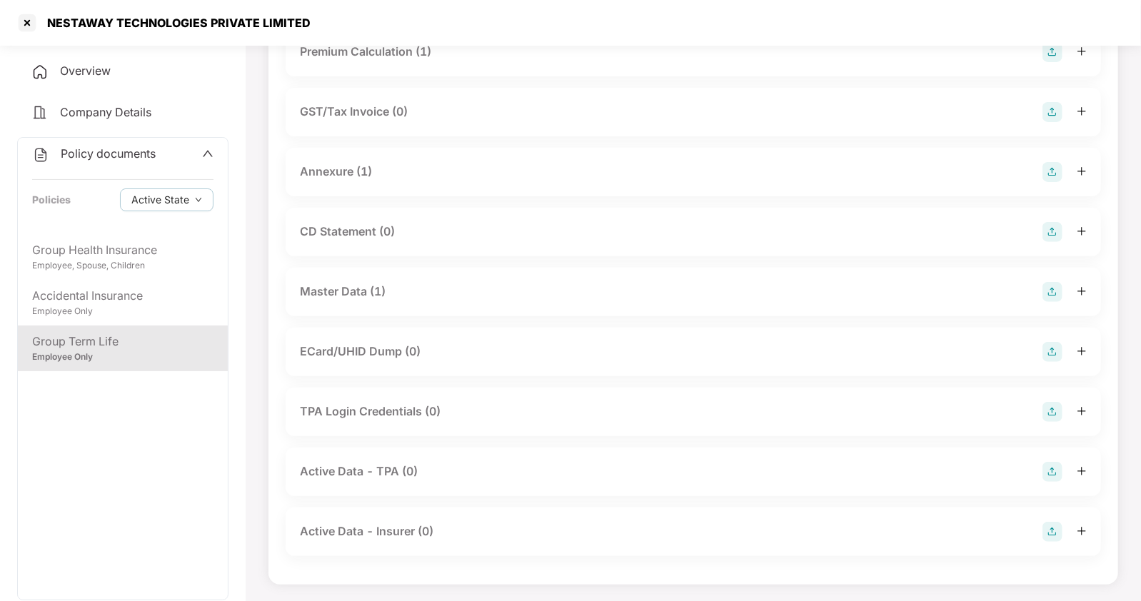
click at [343, 291] on div "Master Data (1)" at bounding box center [343, 292] width 86 height 18
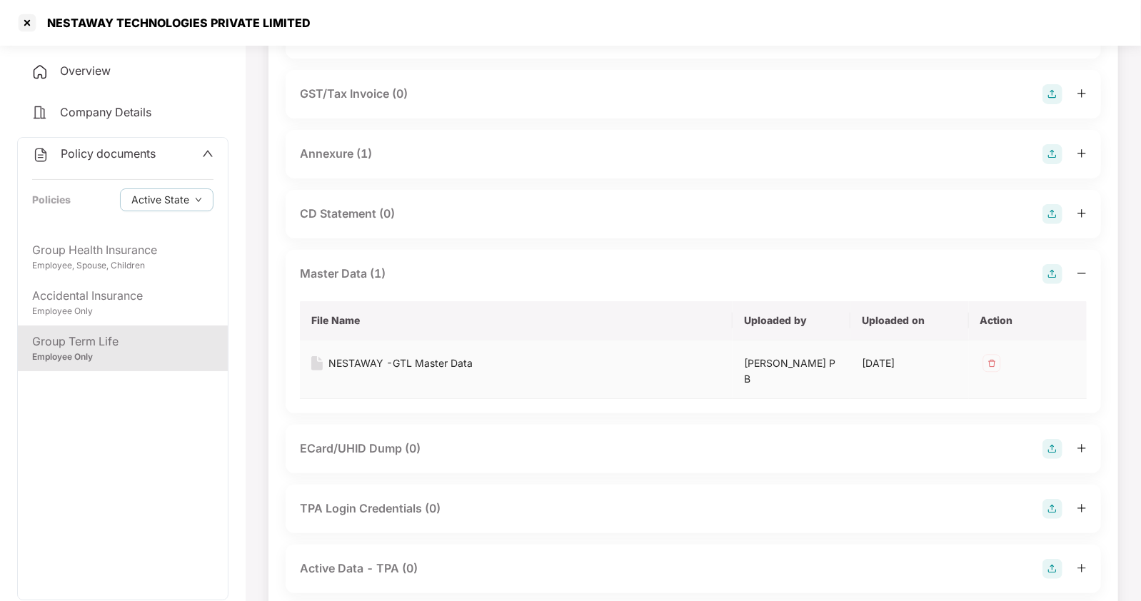
click at [400, 356] on div "NESTAWAY -GTL Master Data" at bounding box center [400, 363] width 144 height 16
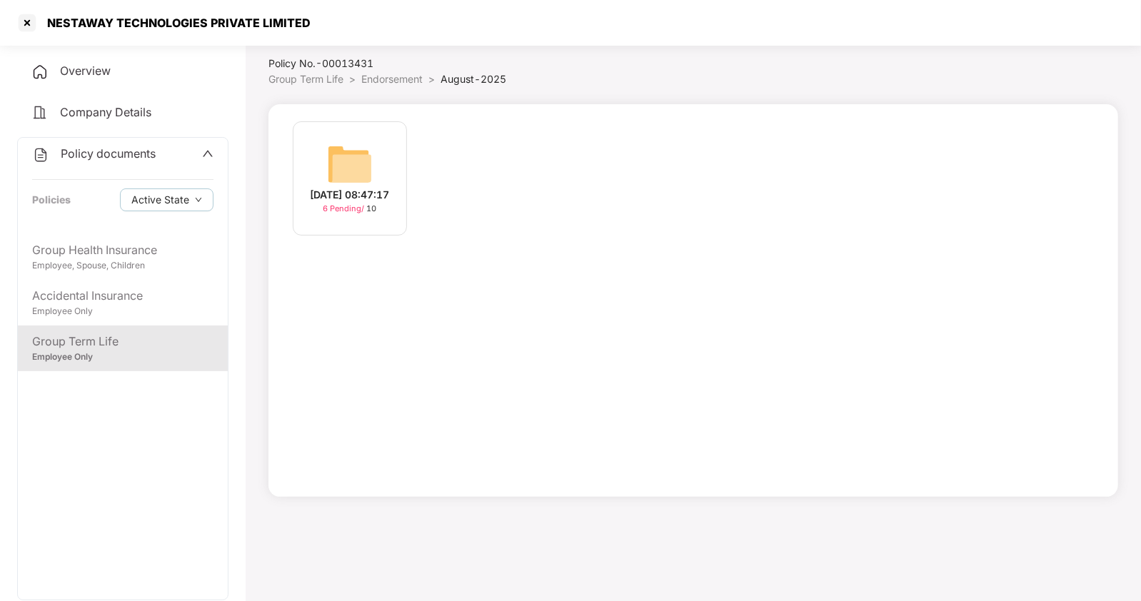
scroll to position [39, 0]
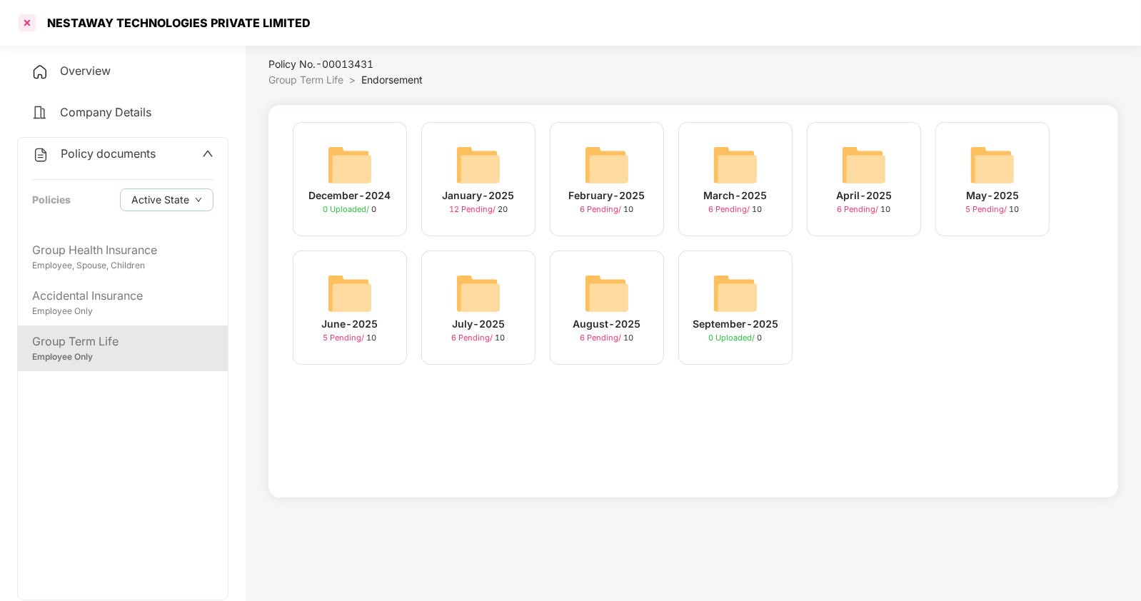
click at [29, 25] on div at bounding box center [27, 22] width 23 height 23
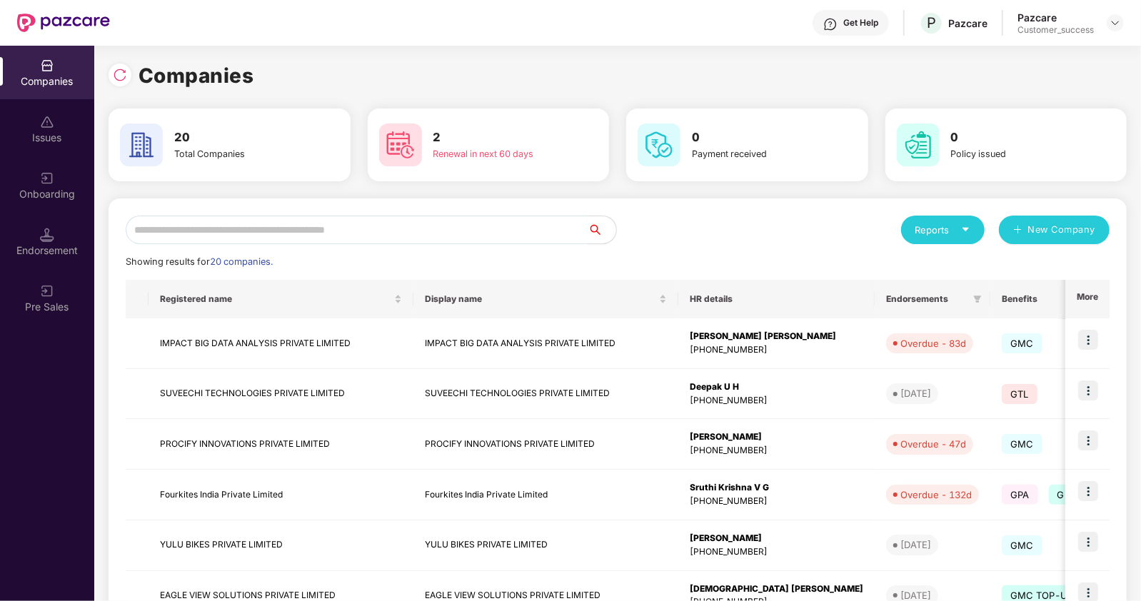
click at [286, 236] on input "text" at bounding box center [357, 230] width 462 height 29
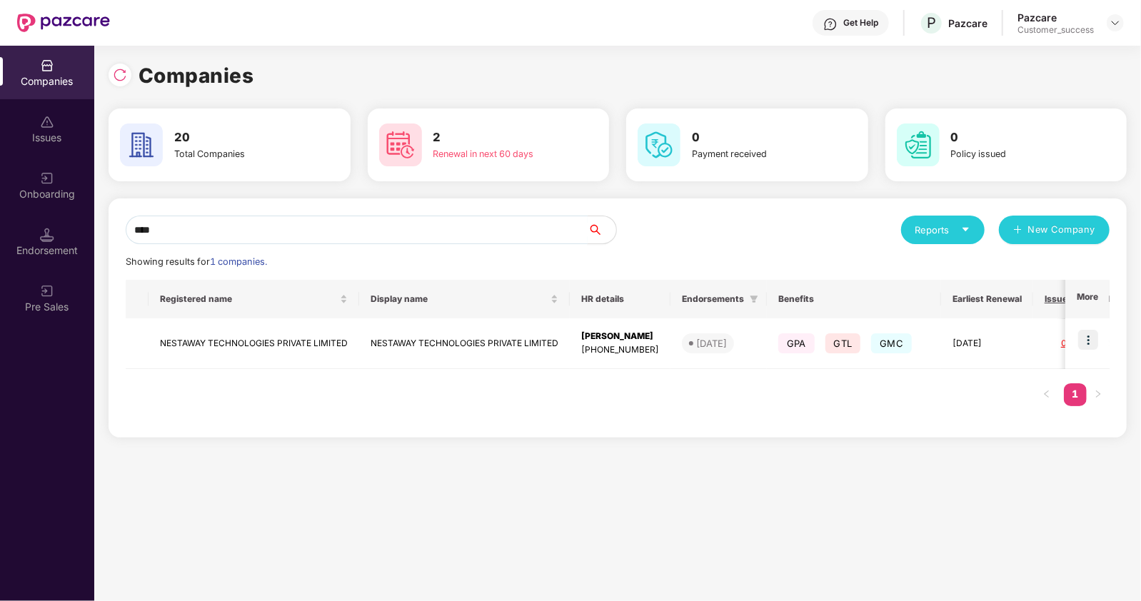
type input "****"
click at [1084, 338] on img at bounding box center [1088, 340] width 20 height 20
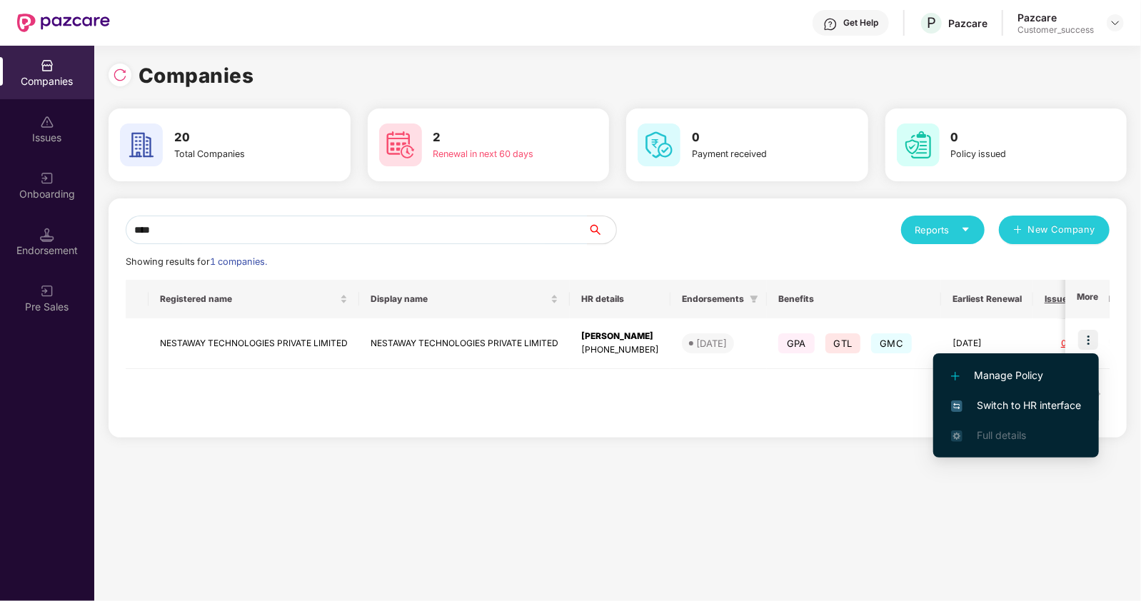
click at [1021, 396] on li "Switch to HR interface" at bounding box center [1016, 405] width 166 height 30
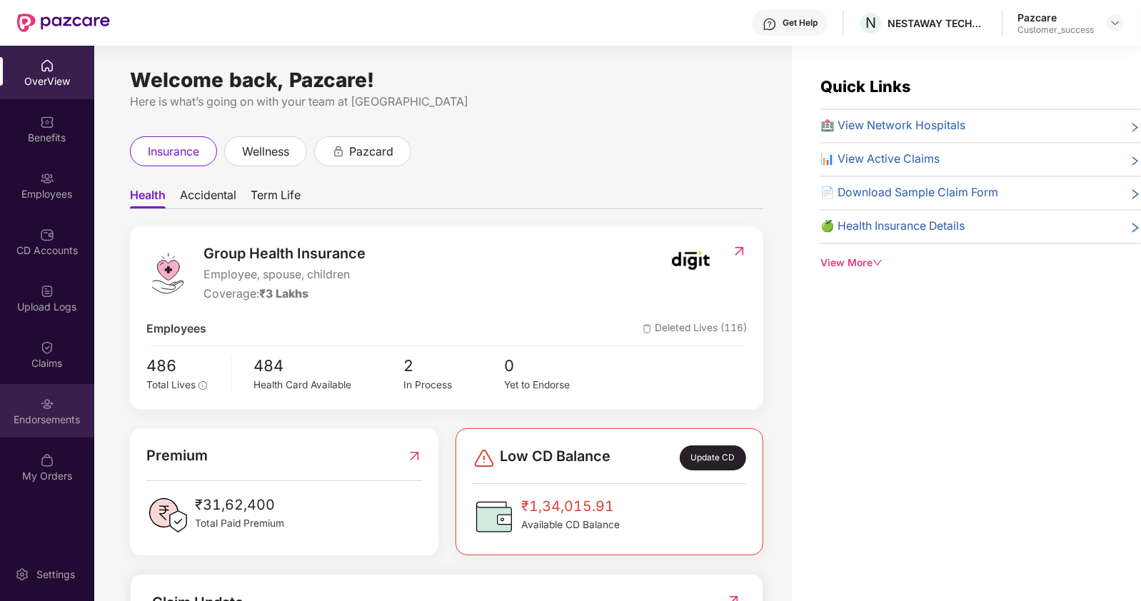
click at [42, 404] on img at bounding box center [47, 404] width 14 height 14
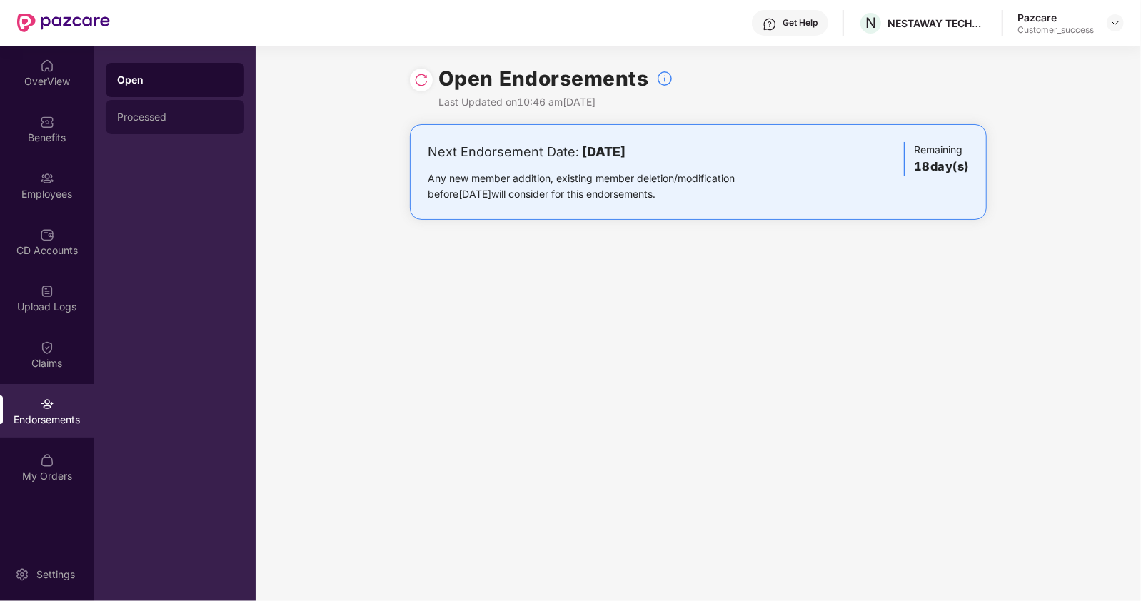
click at [147, 110] on div "Processed" at bounding box center [175, 117] width 138 height 34
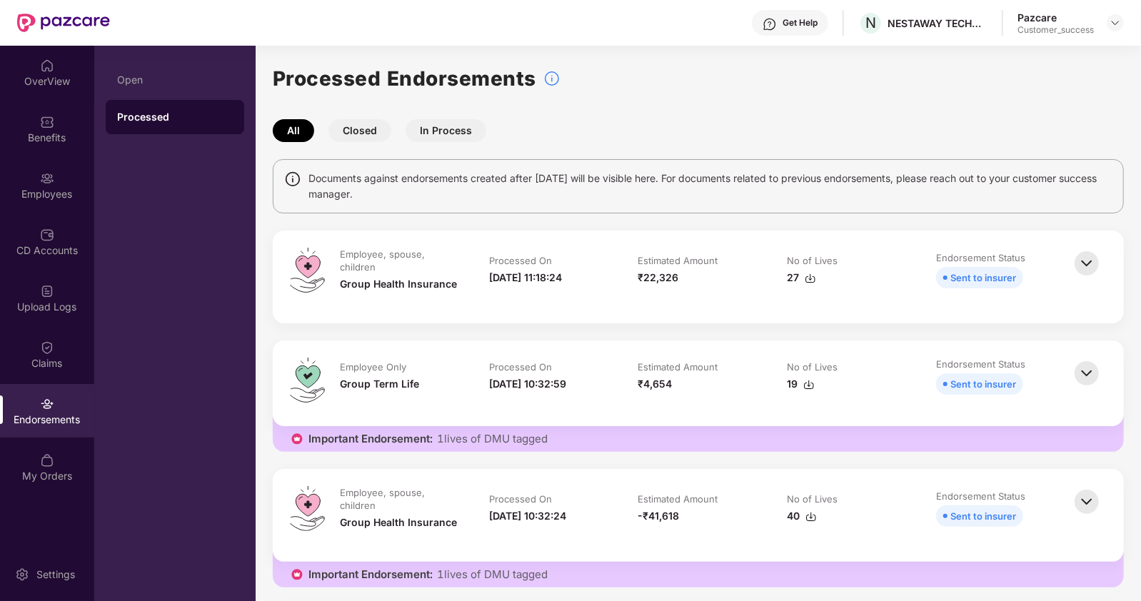
click at [350, 132] on button "Closed" at bounding box center [359, 130] width 63 height 23
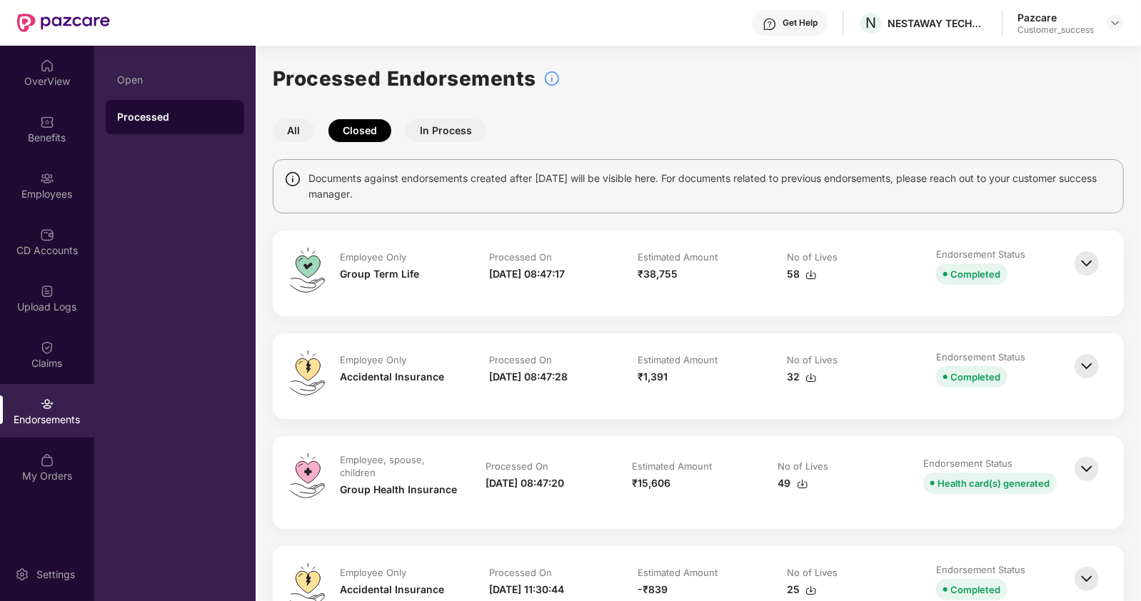
click at [1090, 265] on img at bounding box center [1086, 263] width 31 height 31
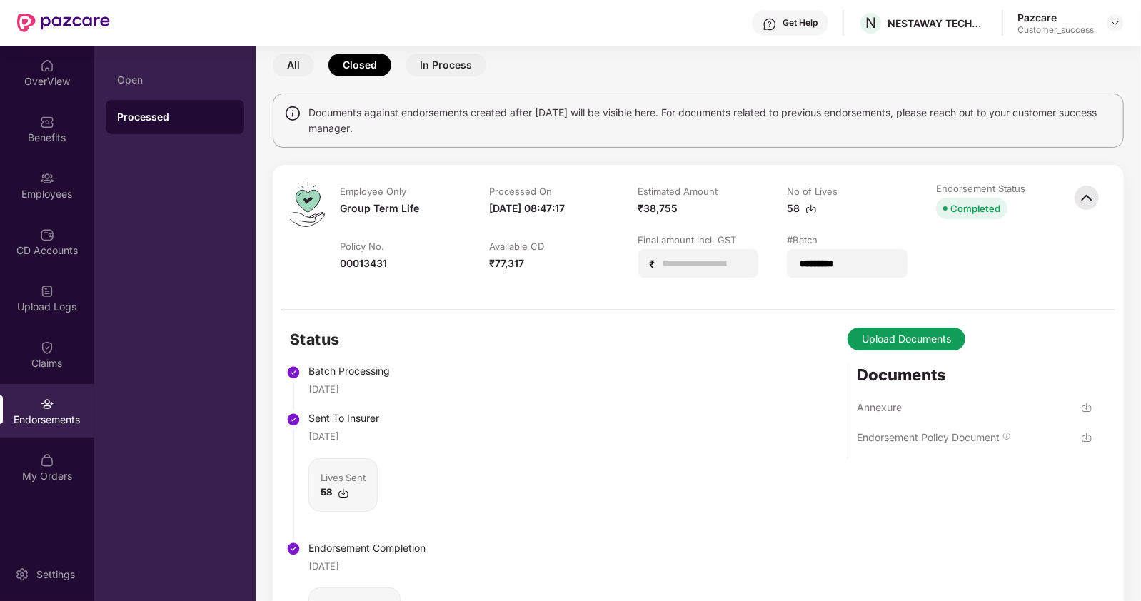
scroll to position [67, 0]
click at [924, 432] on div "Endorsement Policy Document" at bounding box center [928, 436] width 143 height 14
click at [133, 116] on div "Processed" at bounding box center [175, 117] width 116 height 14
click at [1088, 194] on img at bounding box center [1086, 196] width 31 height 31
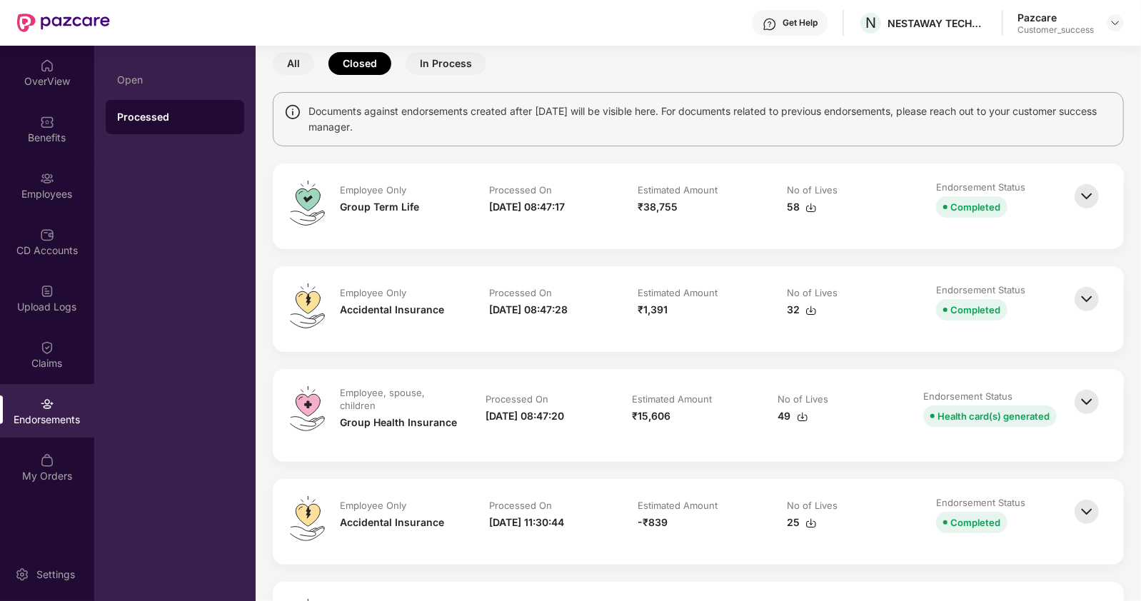
click at [1086, 294] on img at bounding box center [1086, 298] width 31 height 31
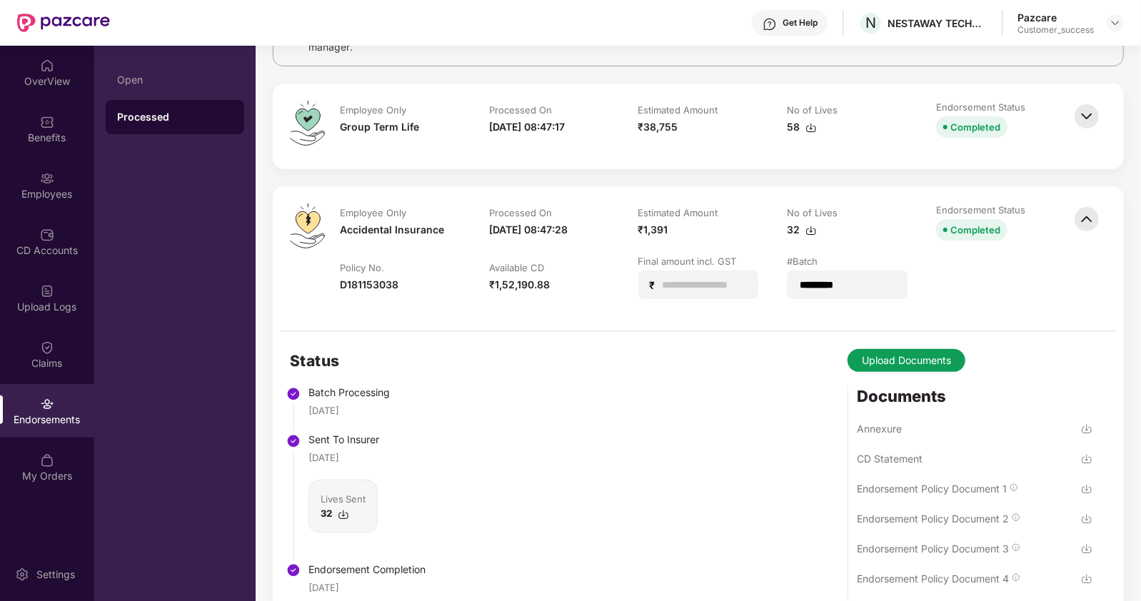
scroll to position [211, 0]
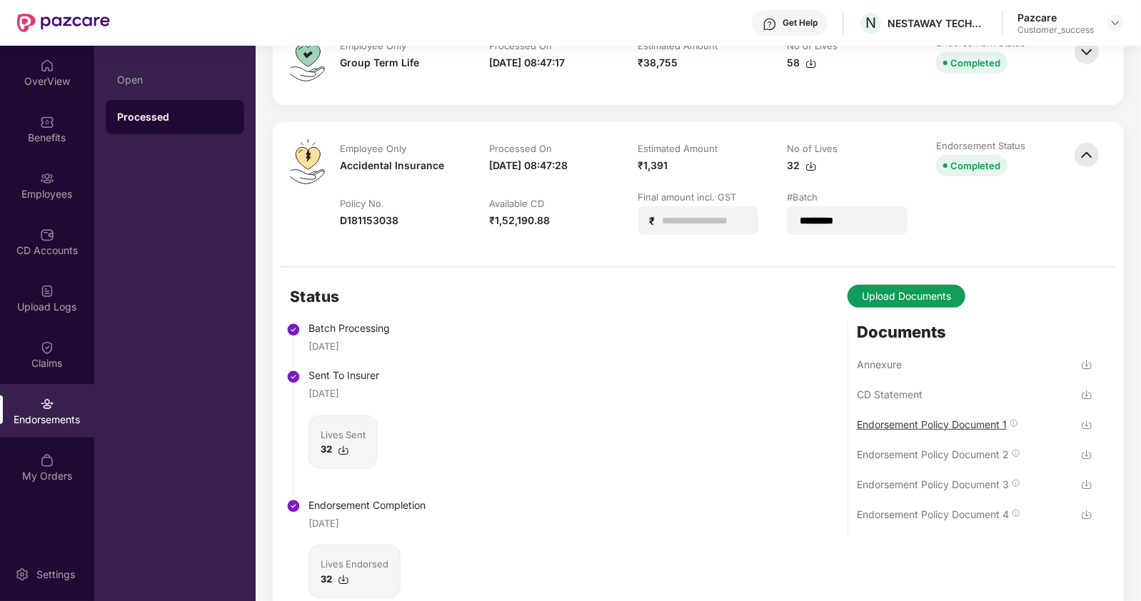
click at [974, 423] on div "Endorsement Policy Document 1" at bounding box center [932, 425] width 150 height 14
click at [934, 450] on div "Endorsement Policy Document 2" at bounding box center [933, 455] width 152 height 14
click at [949, 484] on div "Endorsement Policy Document 3" at bounding box center [933, 485] width 152 height 14
click at [907, 512] on div "Endorsement Policy Document 4" at bounding box center [933, 514] width 152 height 14
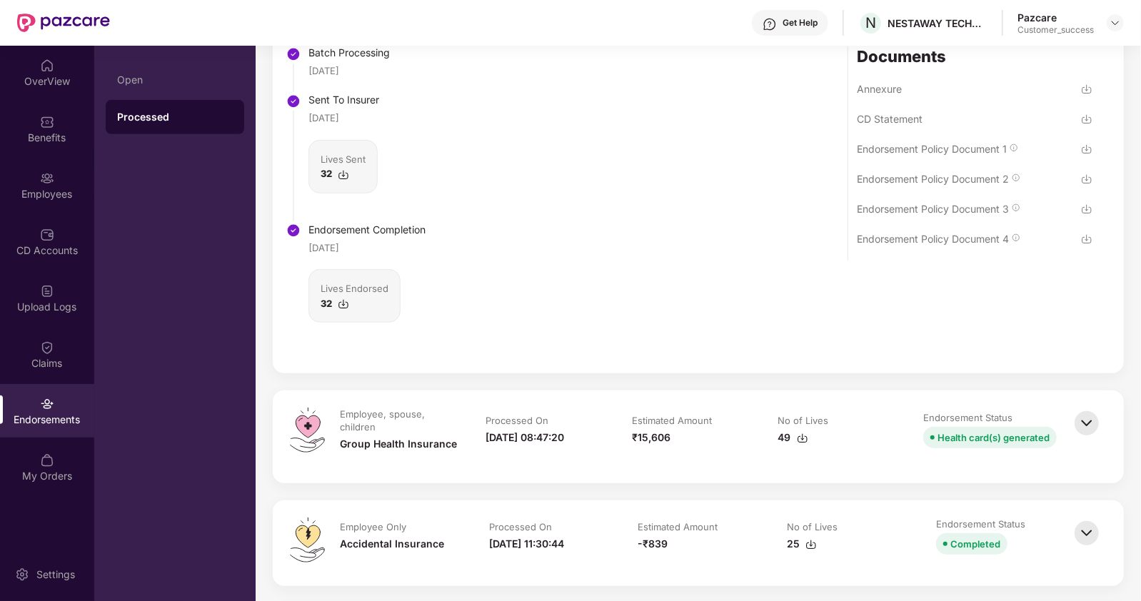
scroll to position [488, 0]
click at [1086, 417] on img at bounding box center [1086, 421] width 31 height 31
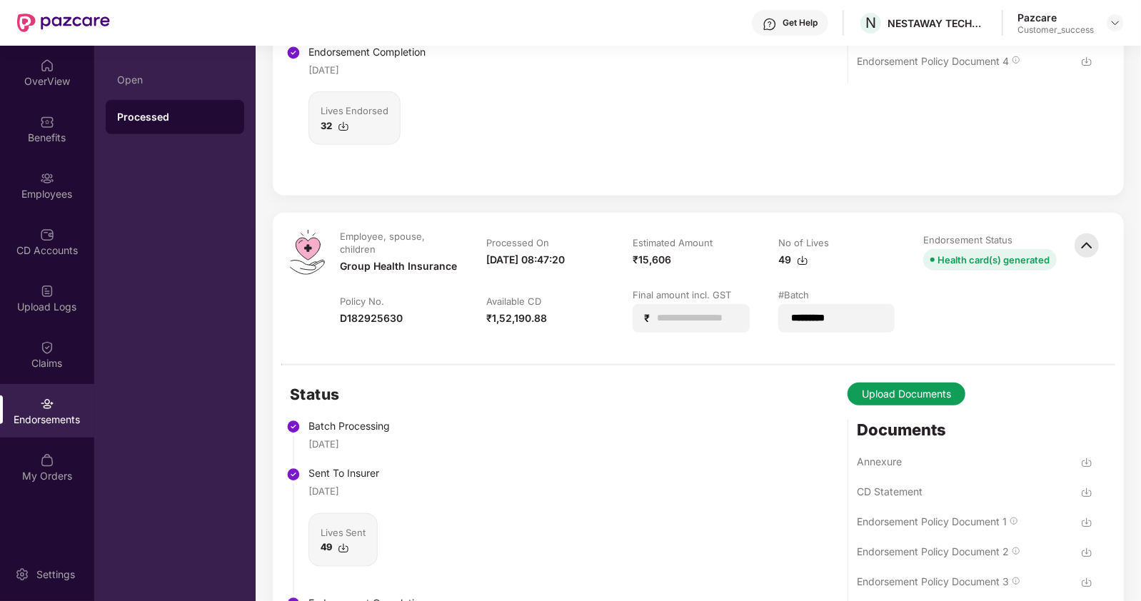
scroll to position [710, 0]
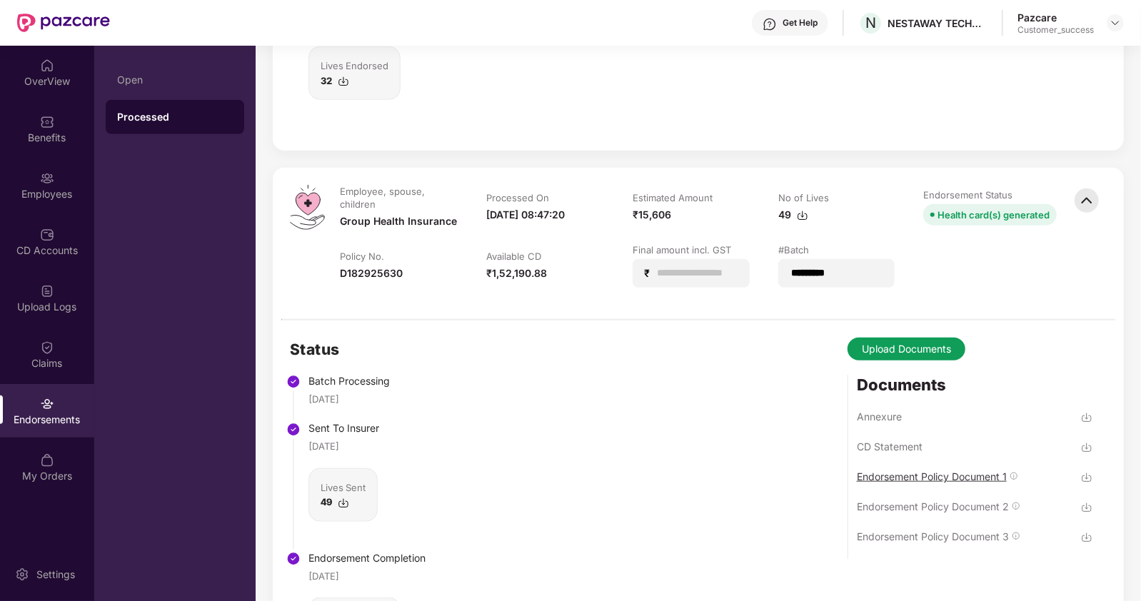
click at [985, 470] on div "Endorsement Policy Document 1" at bounding box center [932, 477] width 150 height 14
click at [904, 503] on div "Endorsement Policy Document 2" at bounding box center [933, 507] width 152 height 14
click at [894, 532] on div "Endorsement Policy Document 3" at bounding box center [933, 537] width 152 height 14
click at [1110, 24] on img at bounding box center [1114, 22] width 11 height 11
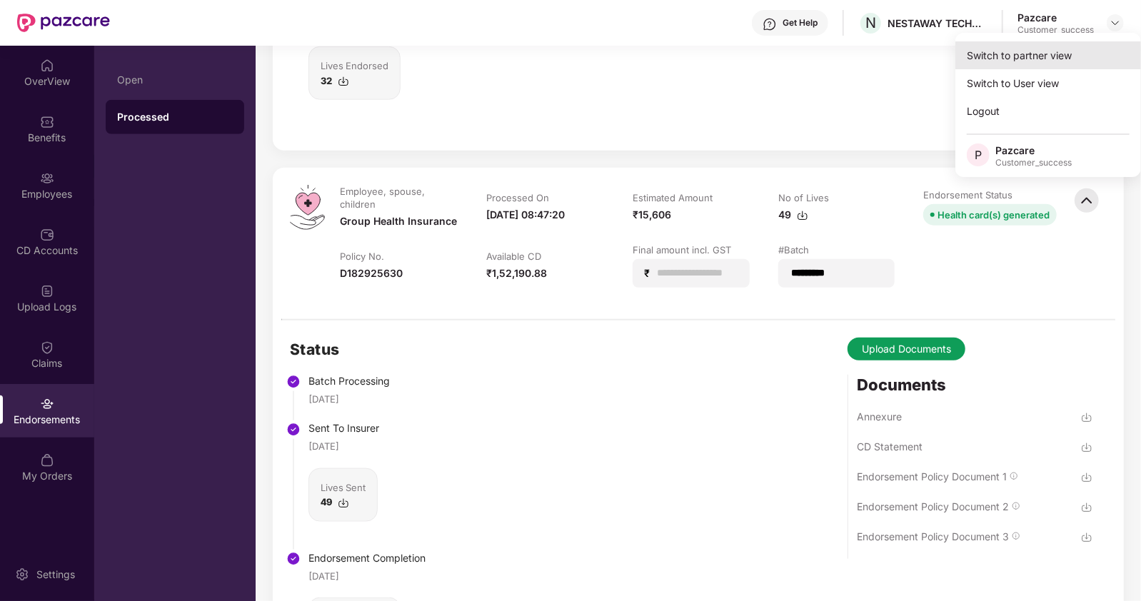
click at [1004, 66] on div "Switch to partner view" at bounding box center [1048, 55] width 186 height 28
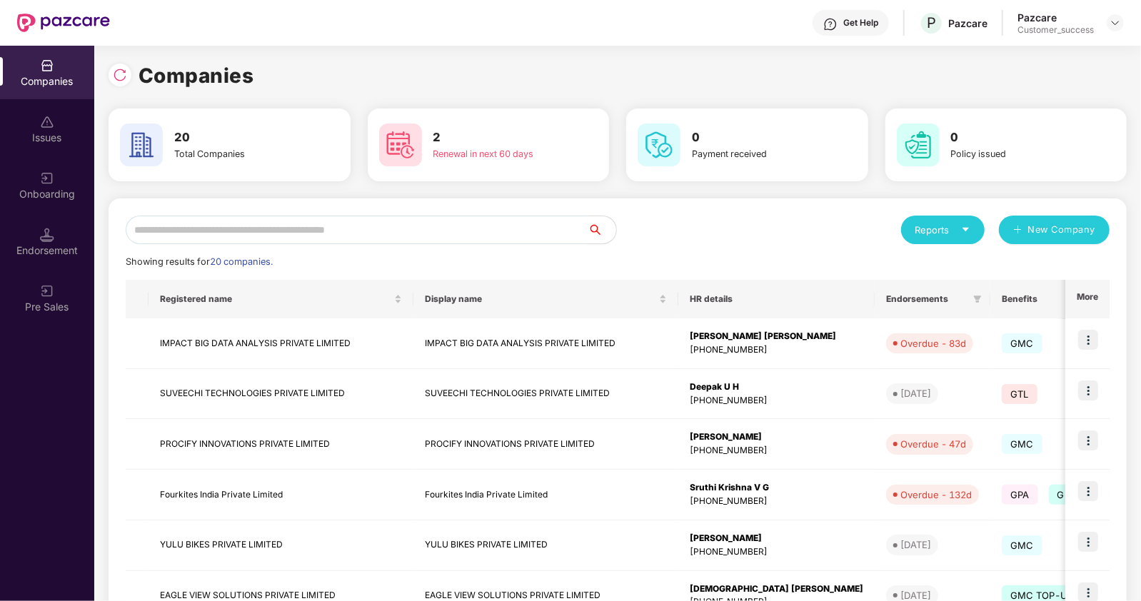
click at [381, 222] on input "text" at bounding box center [357, 230] width 462 height 29
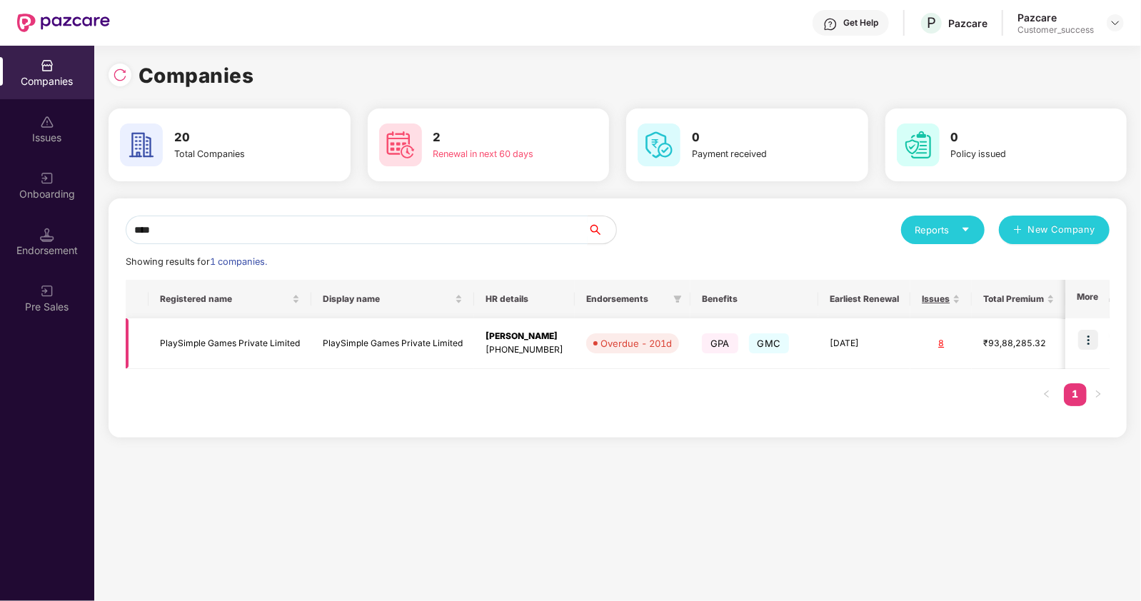
type input "****"
click at [1091, 334] on img at bounding box center [1088, 340] width 20 height 20
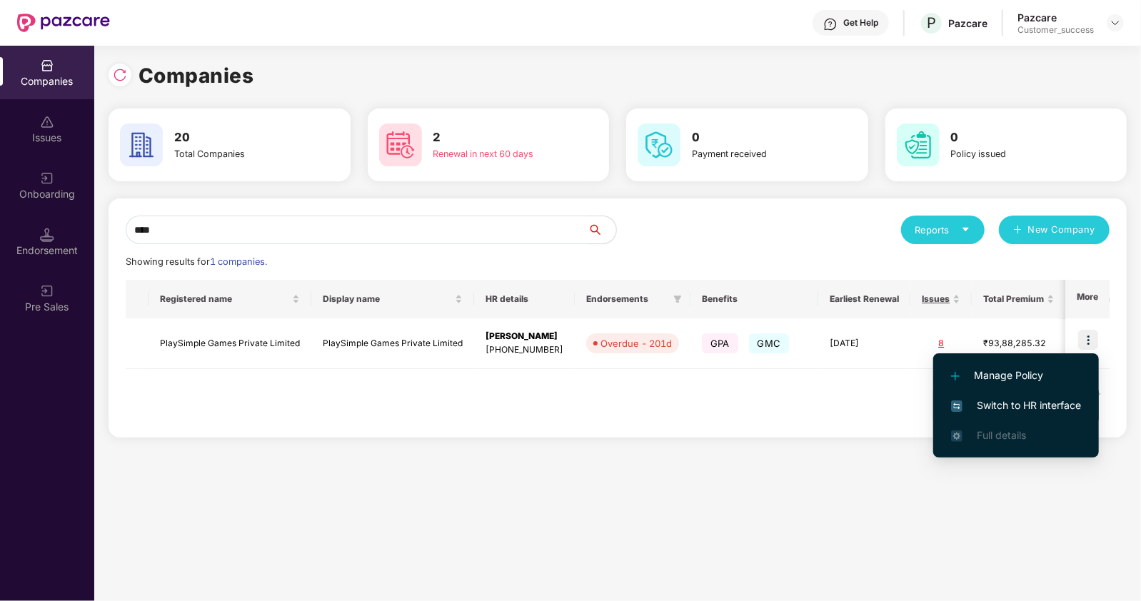
click at [970, 403] on span "Switch to HR interface" at bounding box center [1016, 406] width 130 height 16
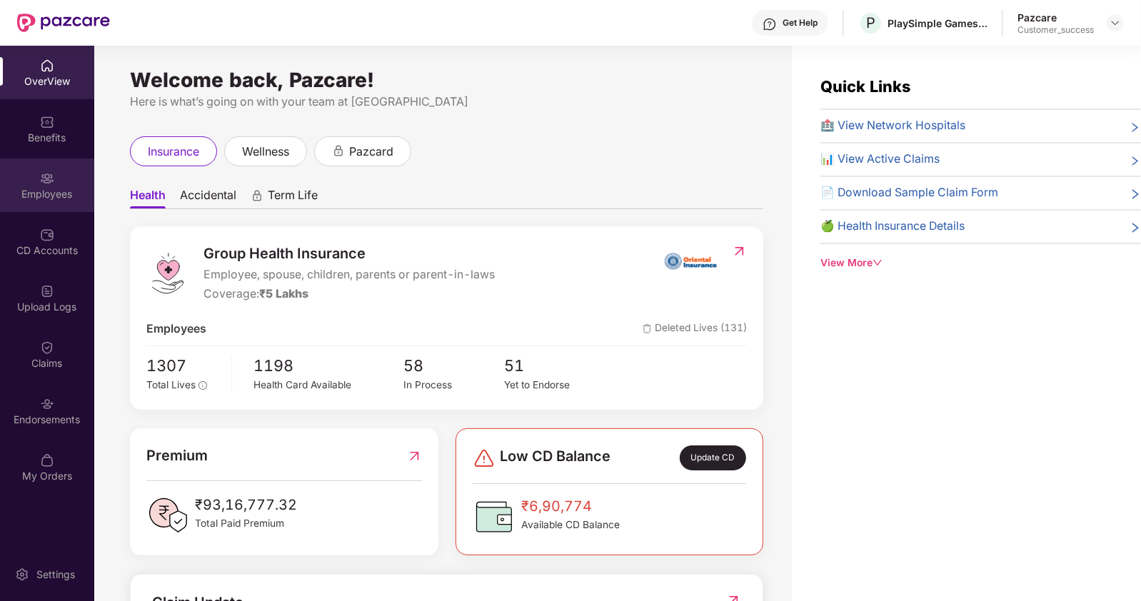
click at [56, 198] on div "Employees" at bounding box center [47, 194] width 94 height 14
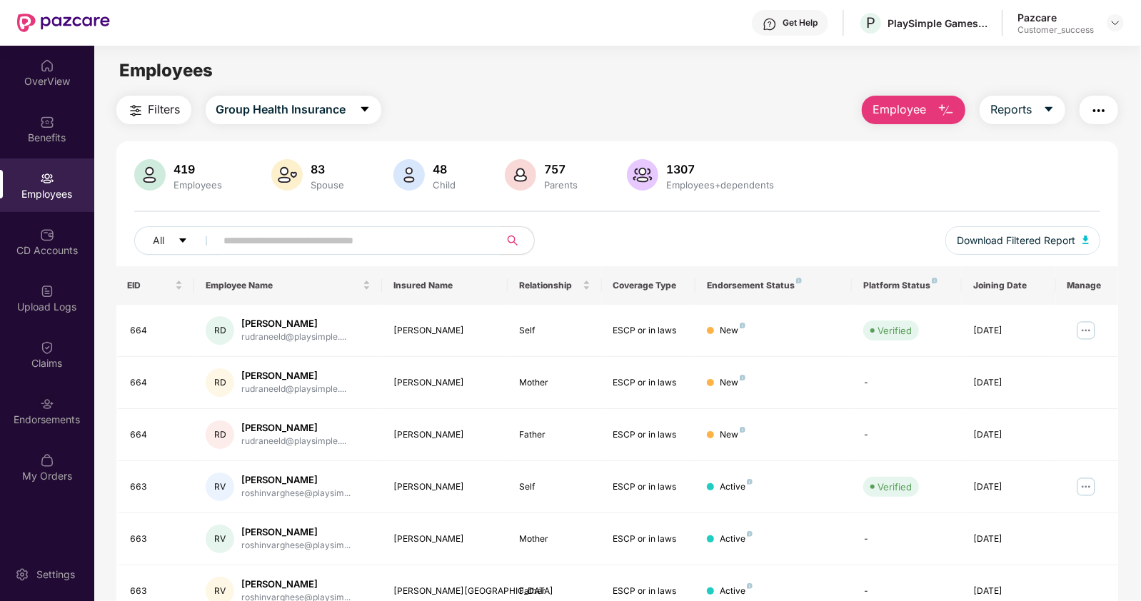
click at [299, 248] on input "text" at bounding box center [352, 240] width 256 height 21
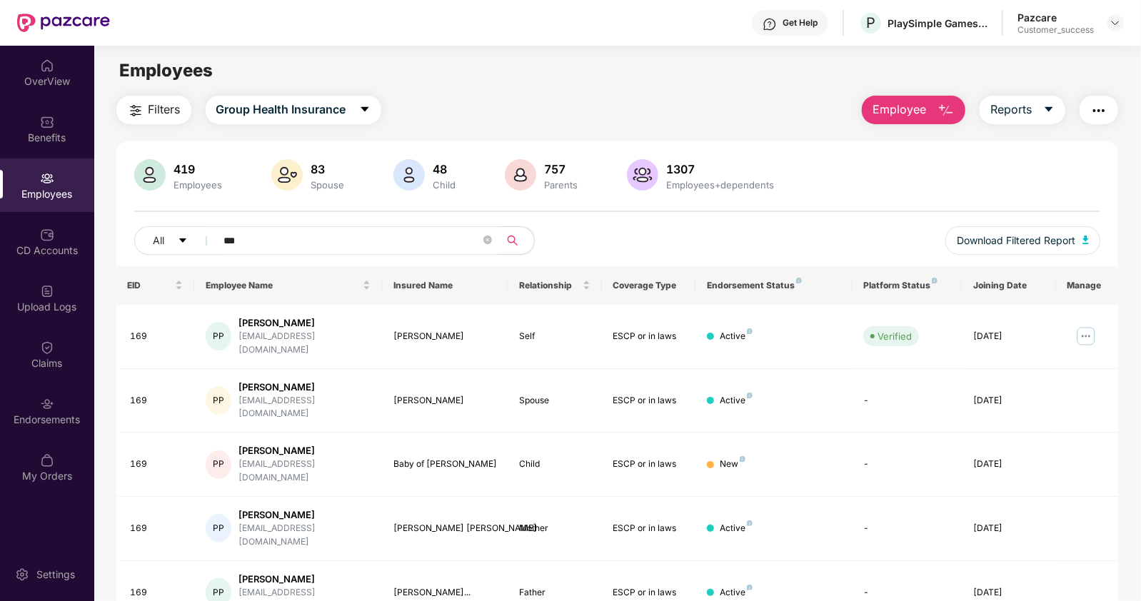
type input "***"
click at [1035, 237] on span "Download Filtered Report" at bounding box center [1015, 241] width 118 height 16
click at [1110, 17] on img at bounding box center [1114, 22] width 11 height 11
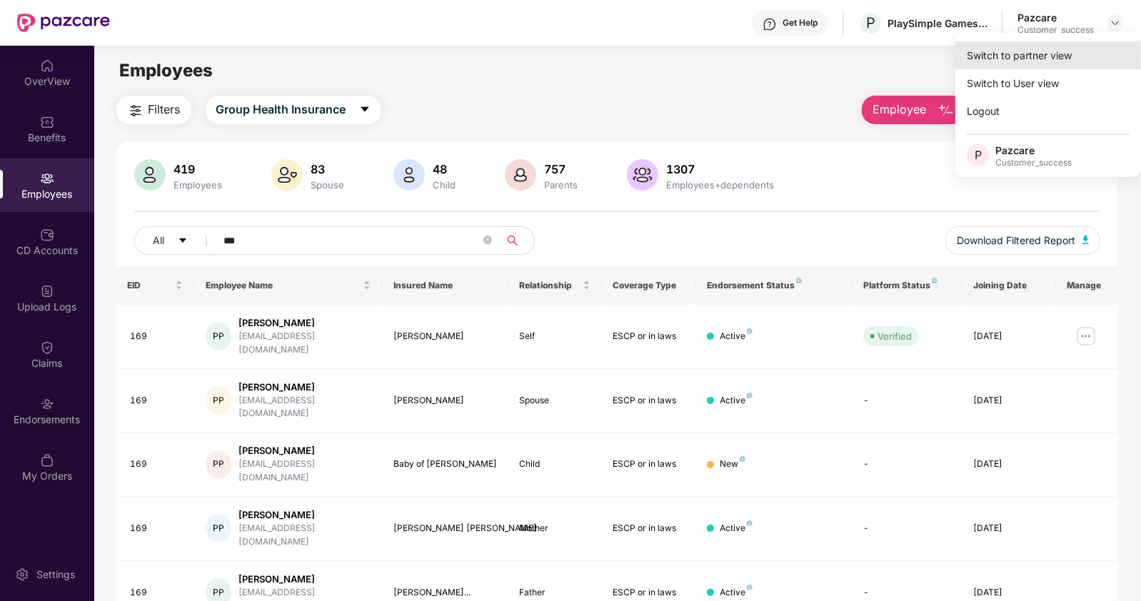
click at [1061, 50] on div "Switch to partner view" at bounding box center [1048, 55] width 186 height 28
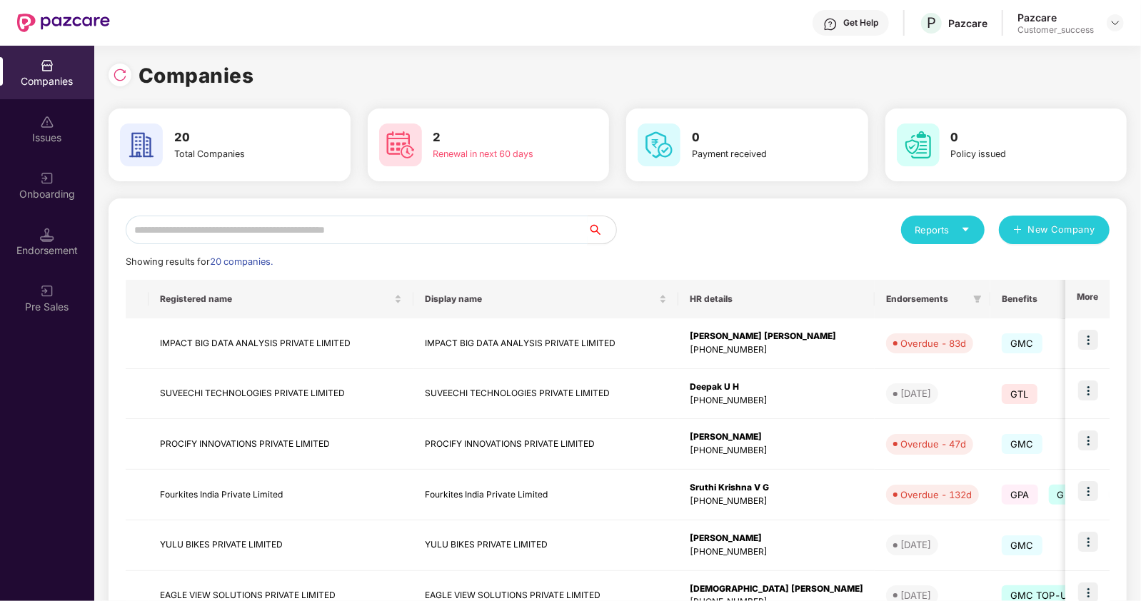
click at [457, 233] on input "text" at bounding box center [357, 230] width 462 height 29
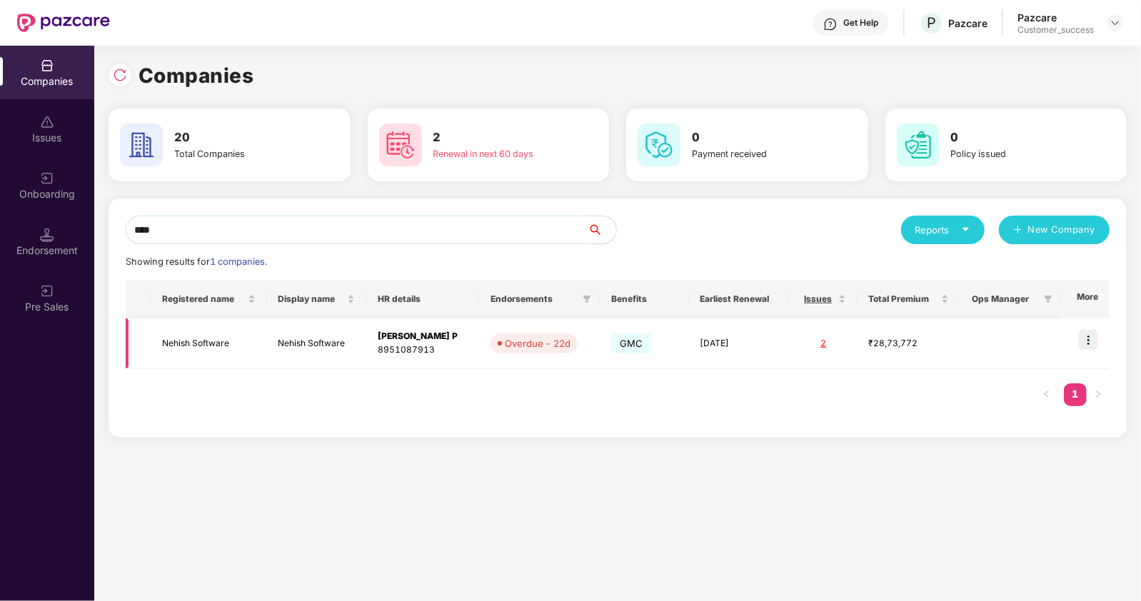
type input "****"
click at [1089, 337] on img at bounding box center [1088, 340] width 20 height 20
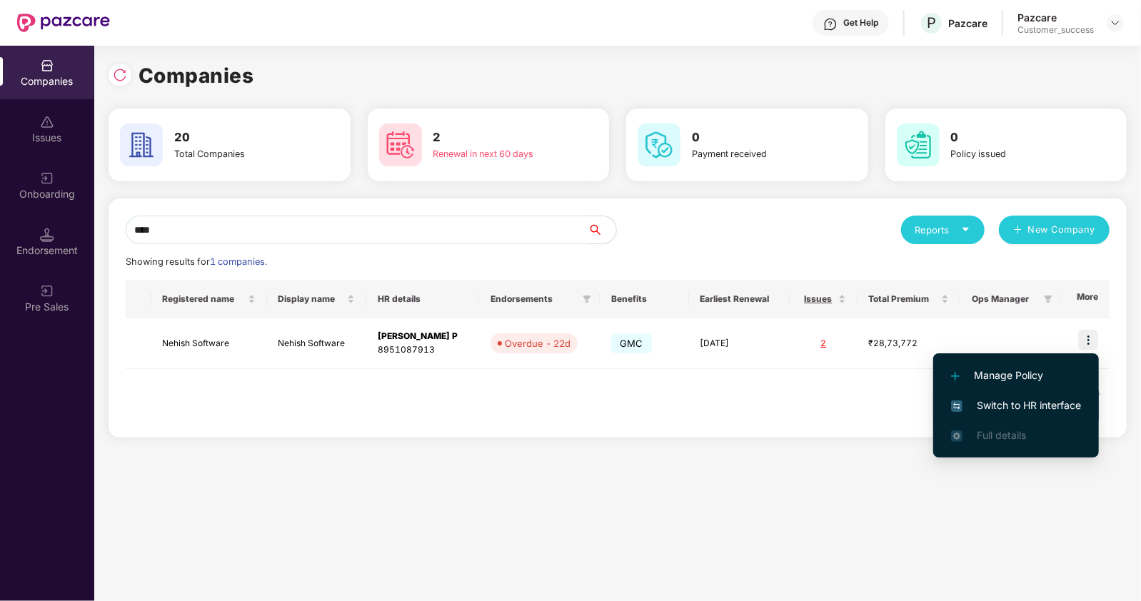
click at [996, 406] on span "Switch to HR interface" at bounding box center [1016, 406] width 130 height 16
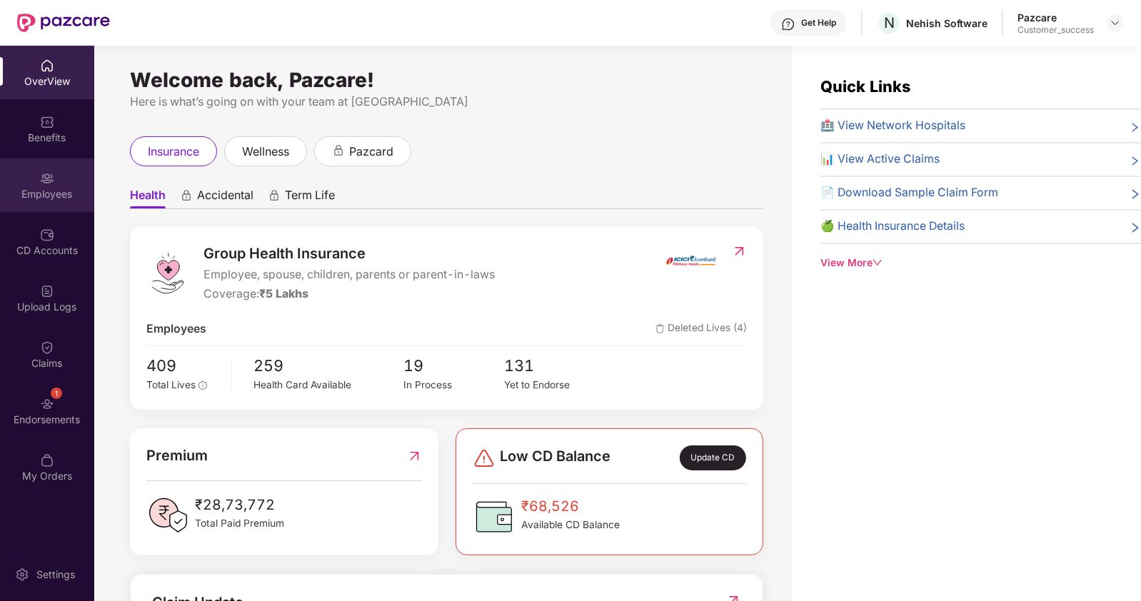
click at [49, 183] on img at bounding box center [47, 178] width 14 height 14
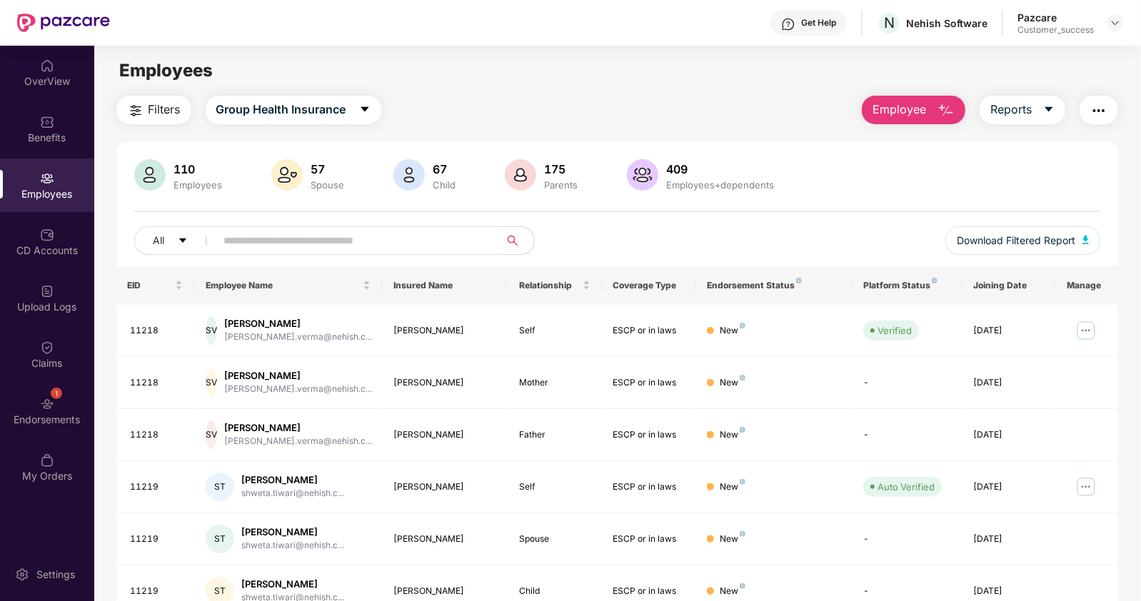
click at [911, 102] on span "Employee" at bounding box center [899, 110] width 54 height 18
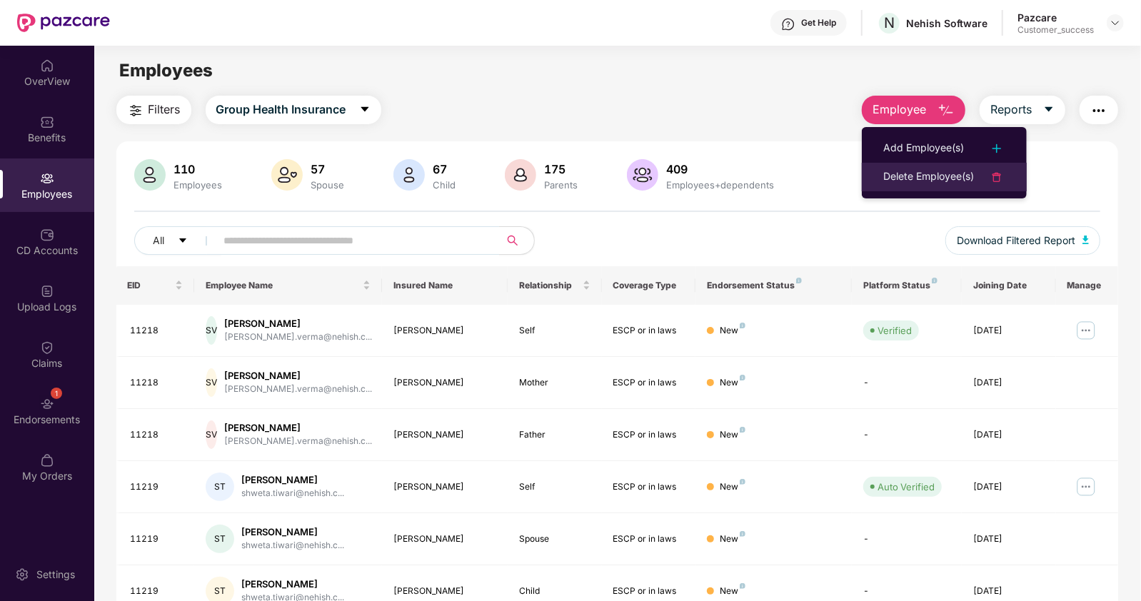
click at [935, 168] on div "Delete Employee(s)" at bounding box center [928, 176] width 91 height 17
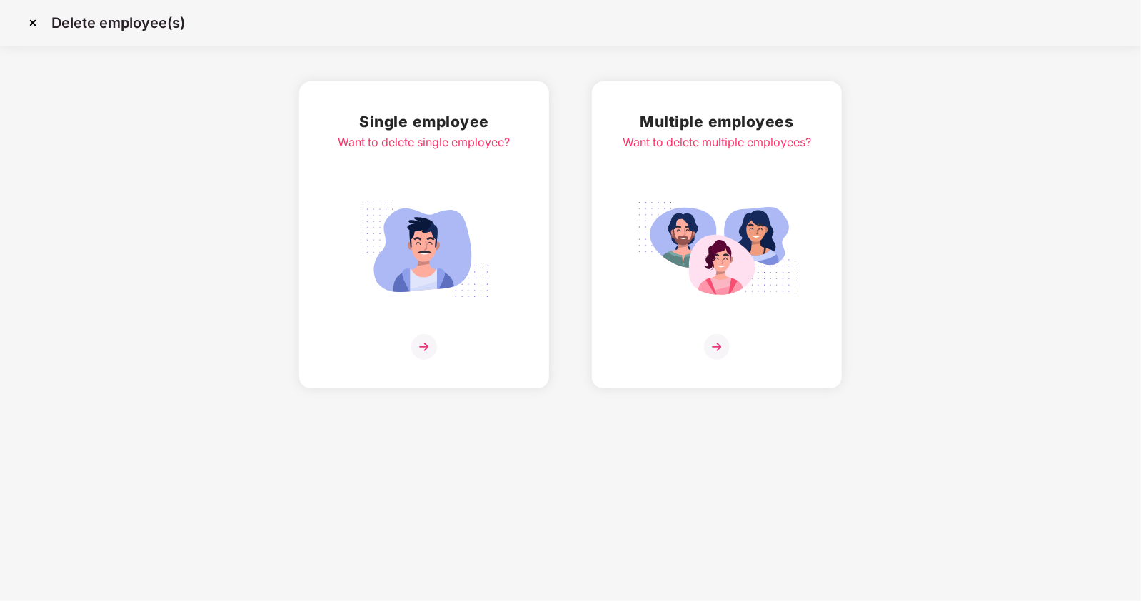
click at [706, 323] on div "Multiple employees Want to delete multiple employees?" at bounding box center [716, 235] width 188 height 250
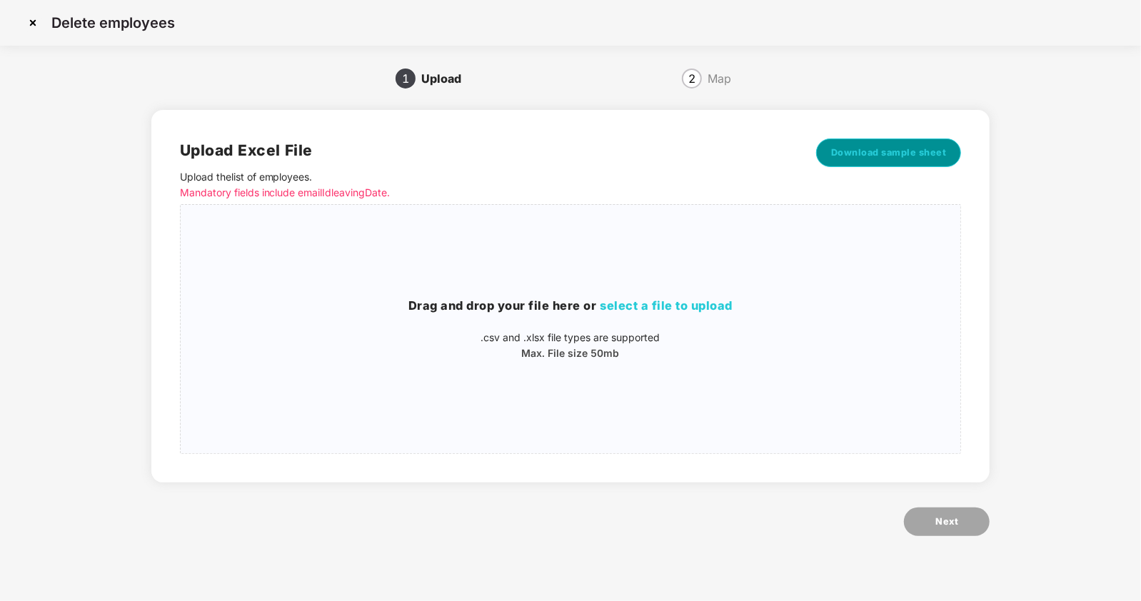
click at [868, 158] on span "Download sample sheet" at bounding box center [889, 153] width 116 height 14
click at [693, 305] on span "select a file to upload" at bounding box center [666, 305] width 133 height 14
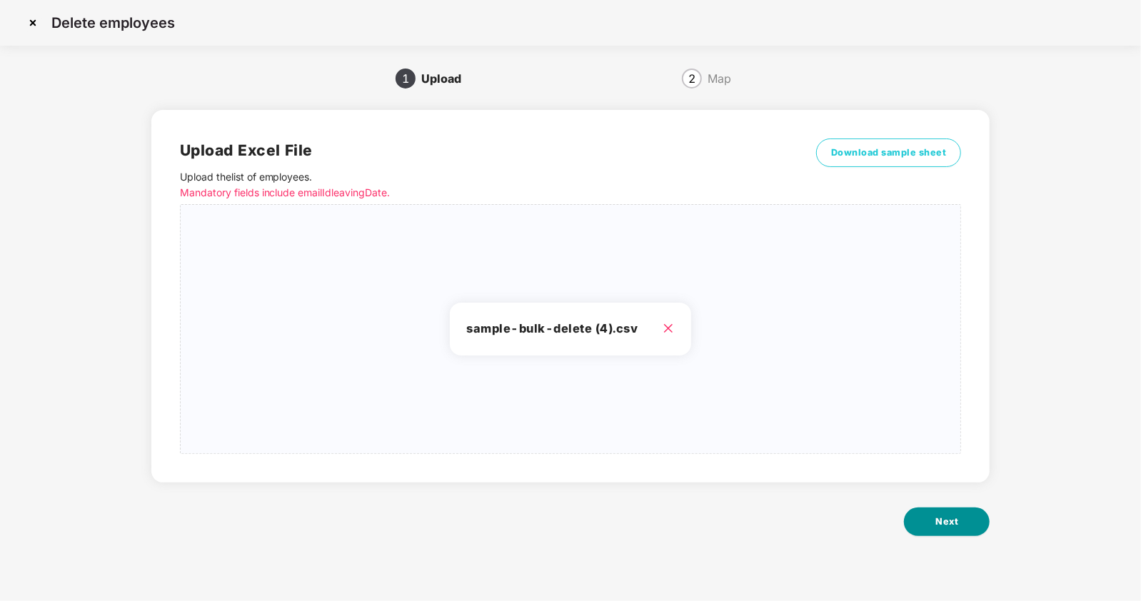
click at [957, 520] on span "Next" at bounding box center [946, 522] width 23 height 14
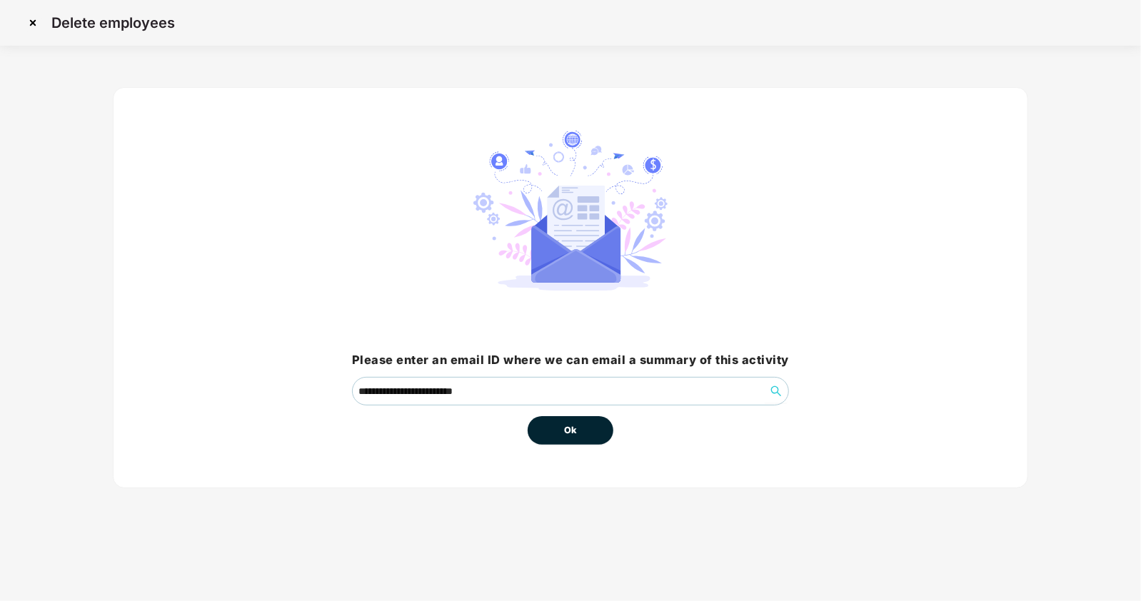
click at [567, 433] on span "Ok" at bounding box center [570, 430] width 13 height 14
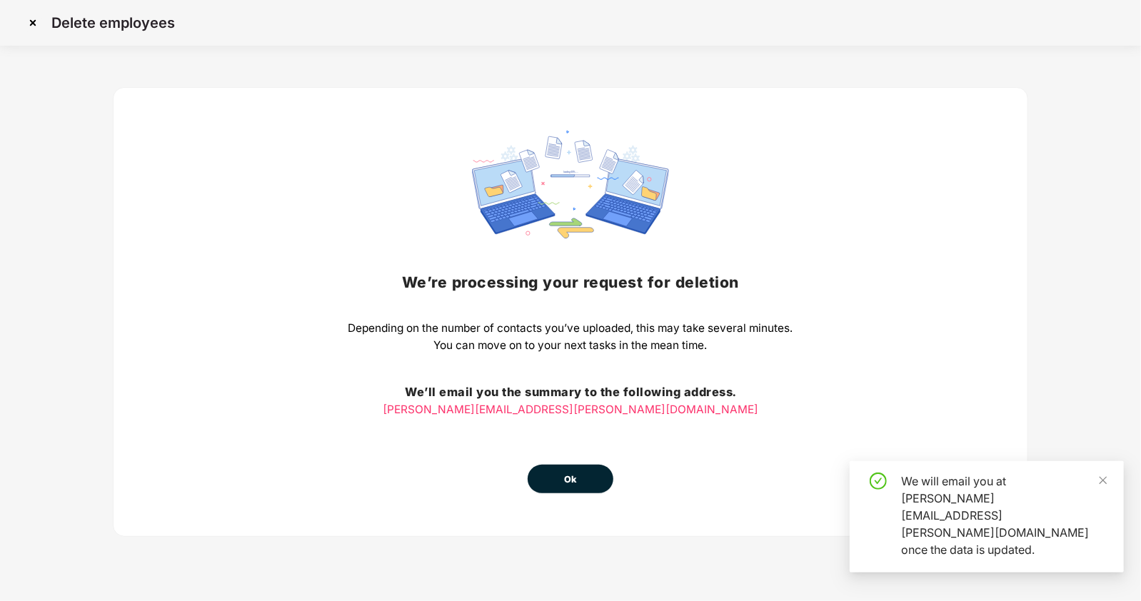
click at [582, 482] on button "Ok" at bounding box center [570, 479] width 86 height 29
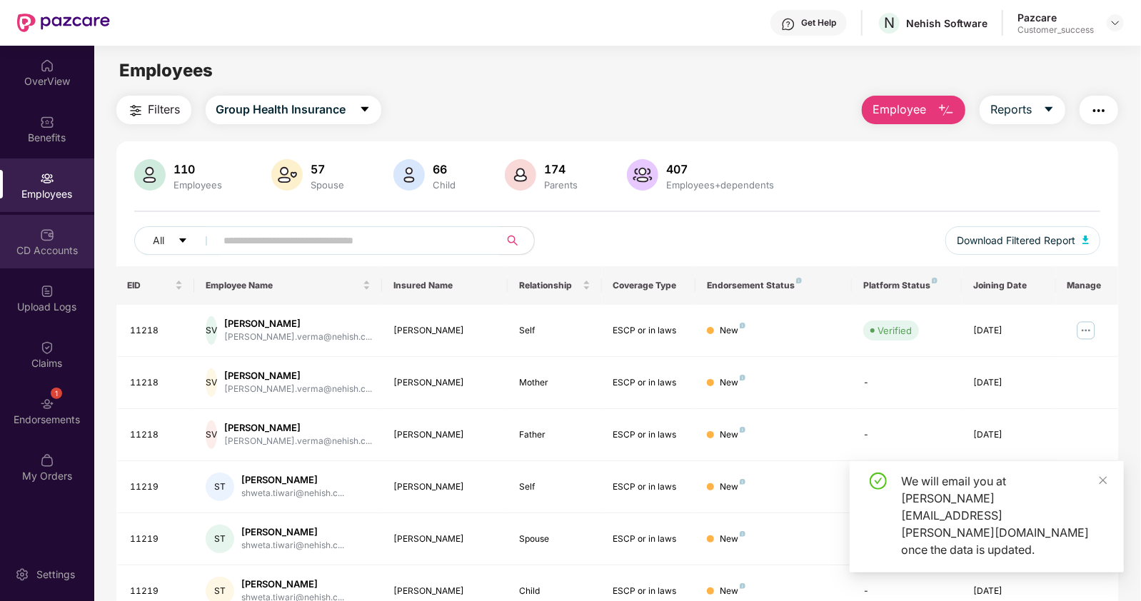
click at [59, 245] on div "CD Accounts" at bounding box center [47, 250] width 94 height 14
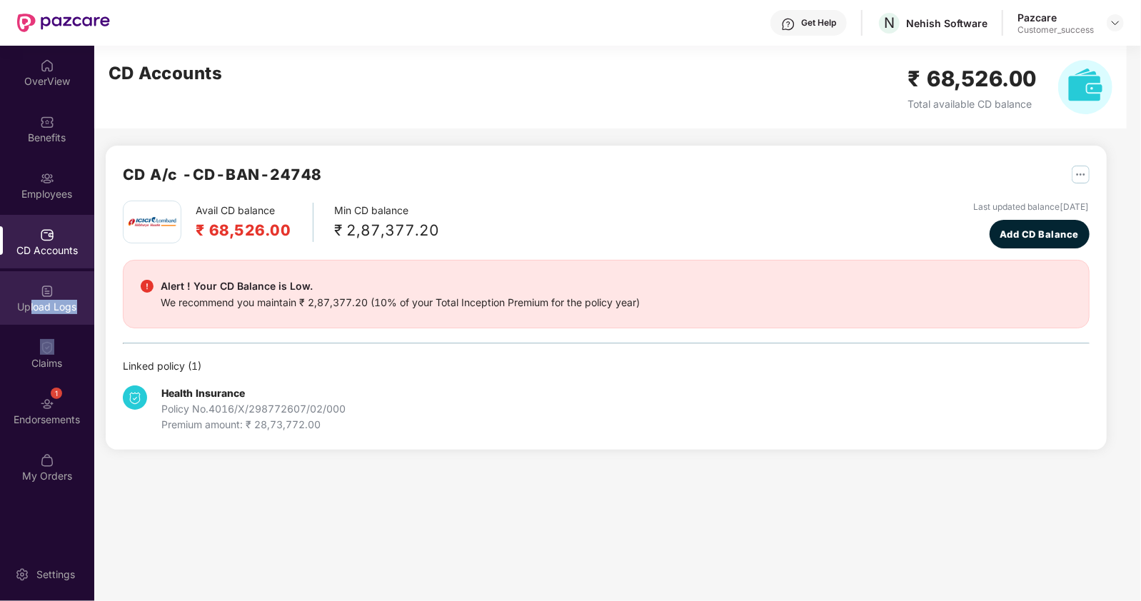
click at [31, 322] on div "OverView Benefits Employees CD Accounts Upload Logs Claims 1 Endorsements My Or…" at bounding box center [47, 271] width 94 height 451
click at [39, 308] on div "Upload Logs" at bounding box center [47, 307] width 94 height 14
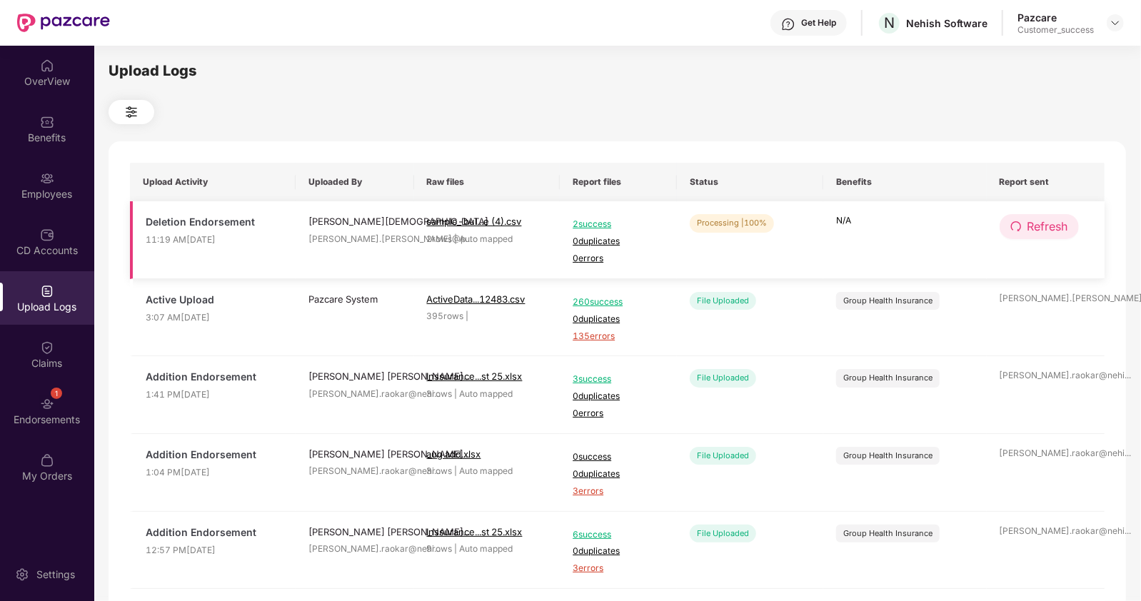
click at [1016, 224] on icon "redo" at bounding box center [1015, 226] width 11 height 11
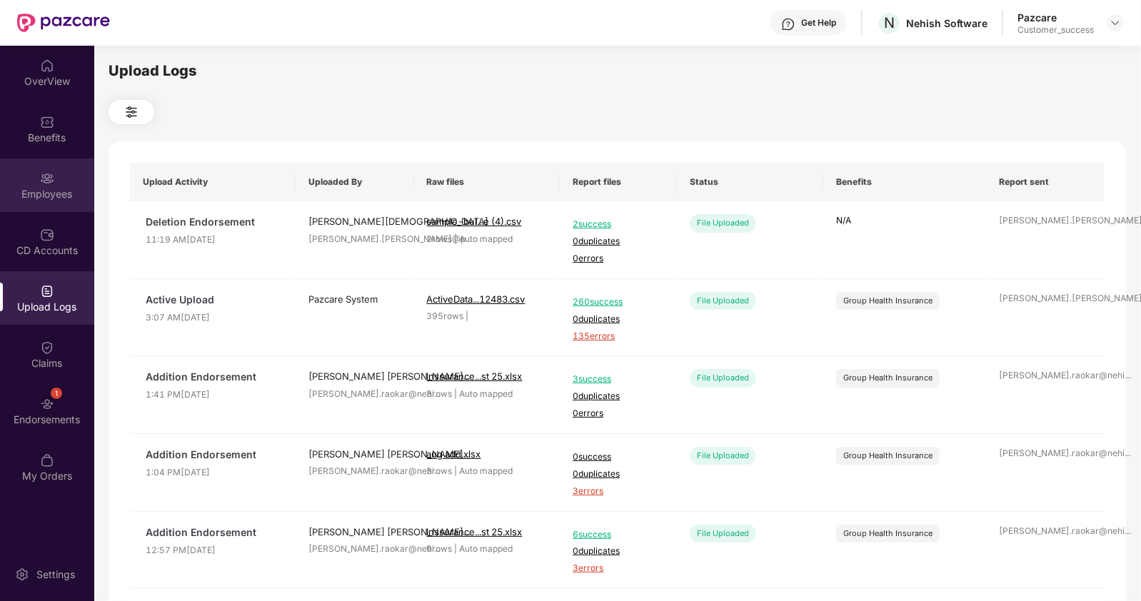
click at [50, 187] on div "Employees" at bounding box center [47, 194] width 94 height 14
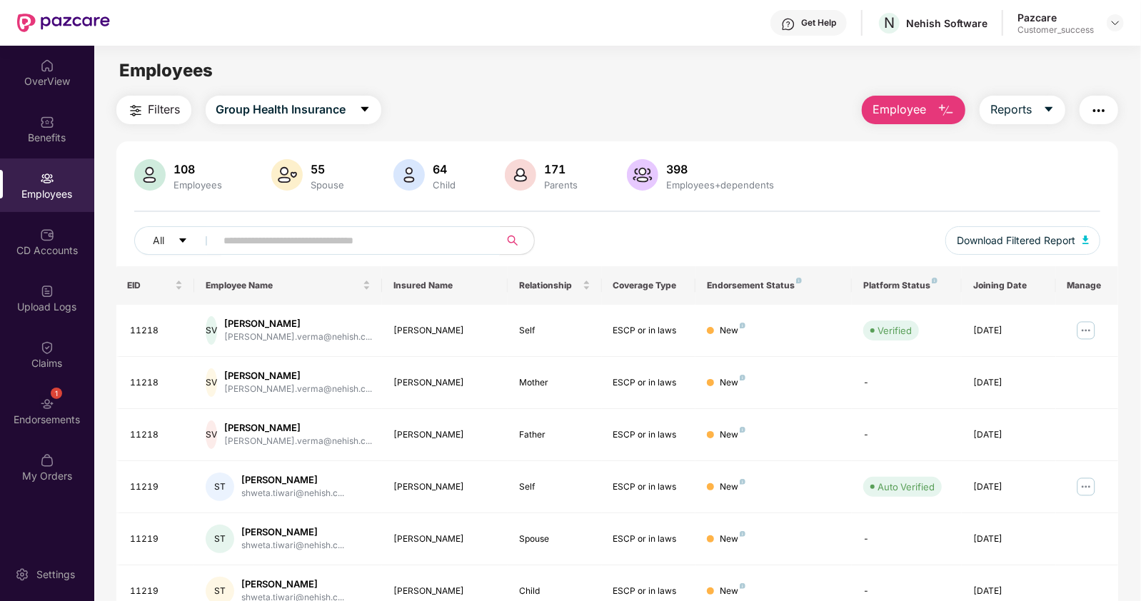
click at [331, 237] on input "text" at bounding box center [352, 240] width 256 height 21
paste input "**********"
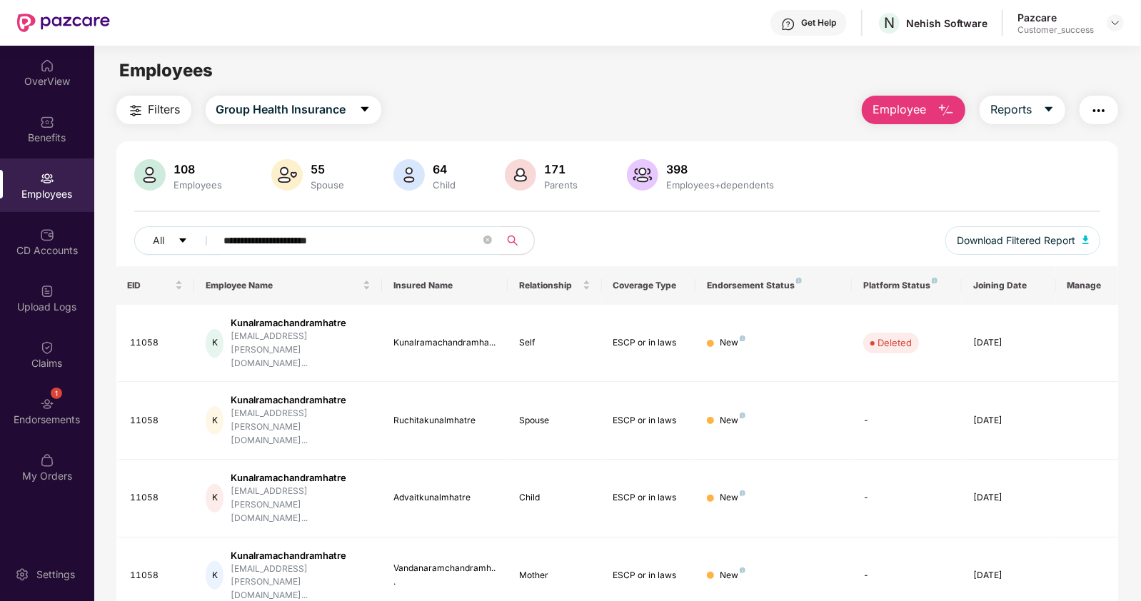
type input "**********"
click at [484, 244] on span at bounding box center [487, 241] width 9 height 14
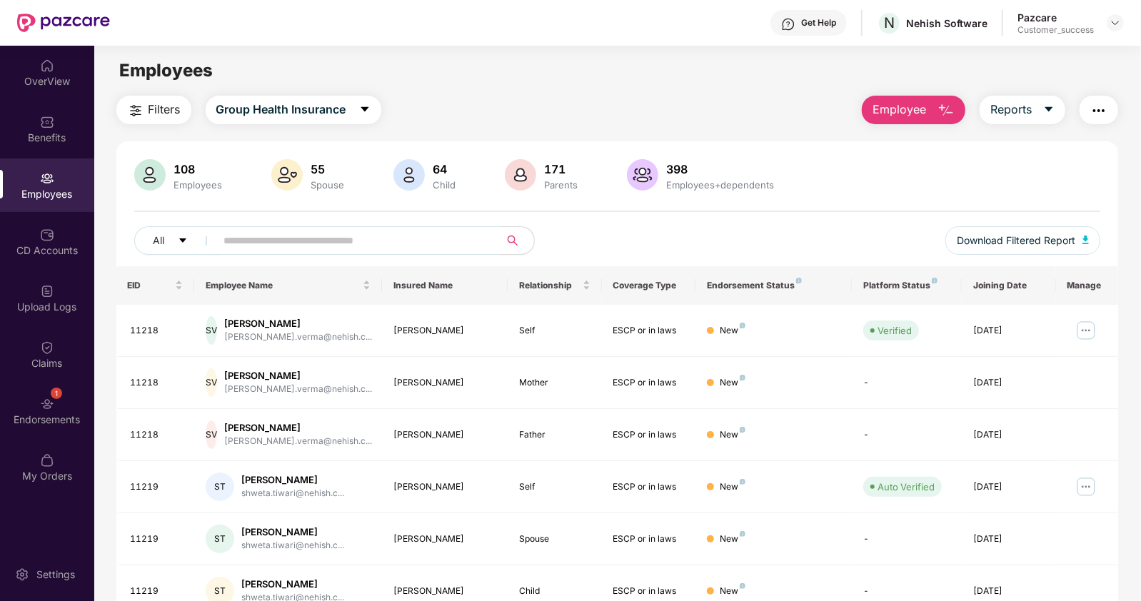
paste input "**********"
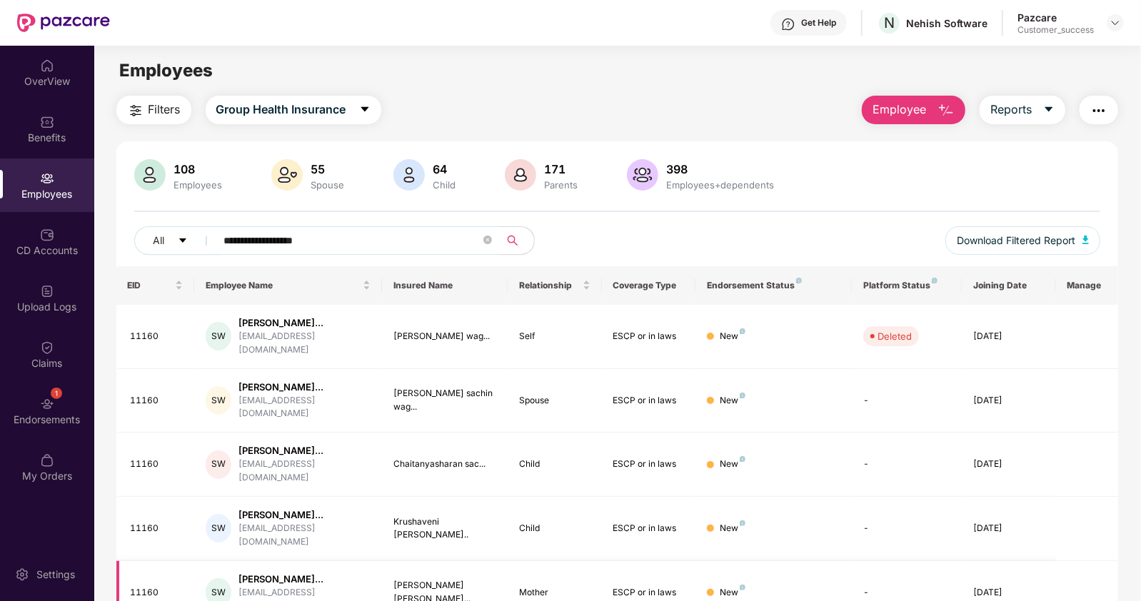
type input "**********"
click at [488, 238] on icon "close-circle" at bounding box center [487, 240] width 9 height 9
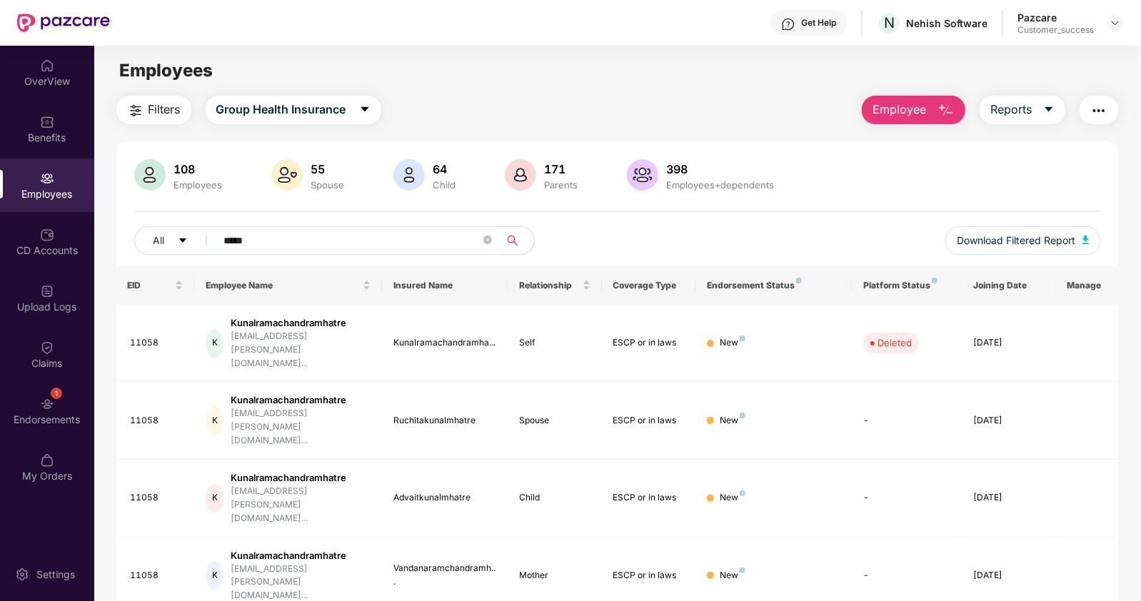
type input "*****"
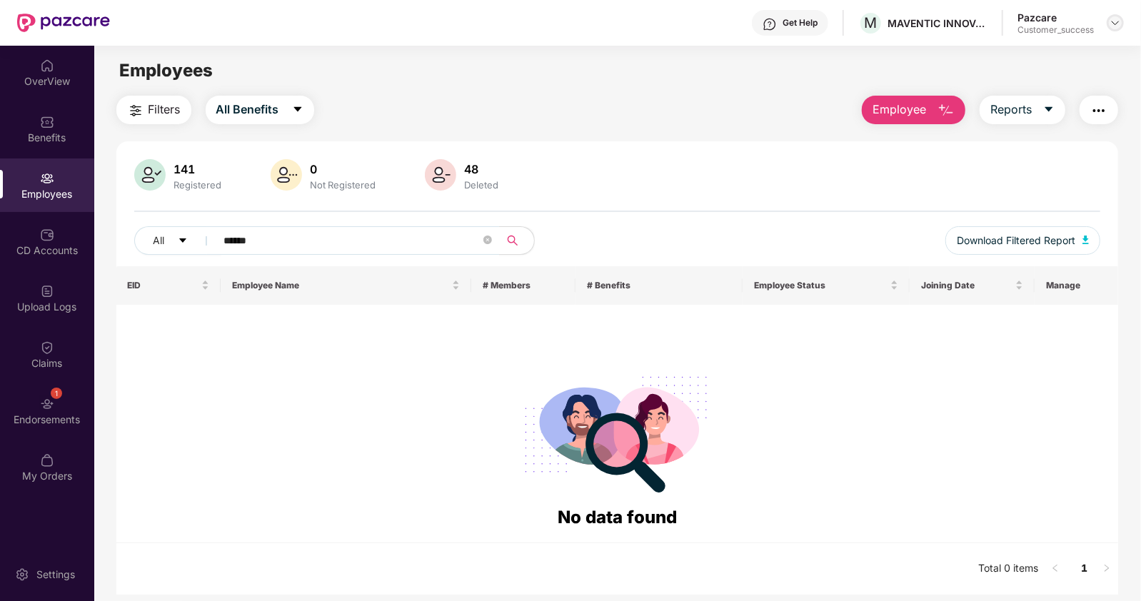
click at [1114, 26] on img at bounding box center [1114, 22] width 11 height 11
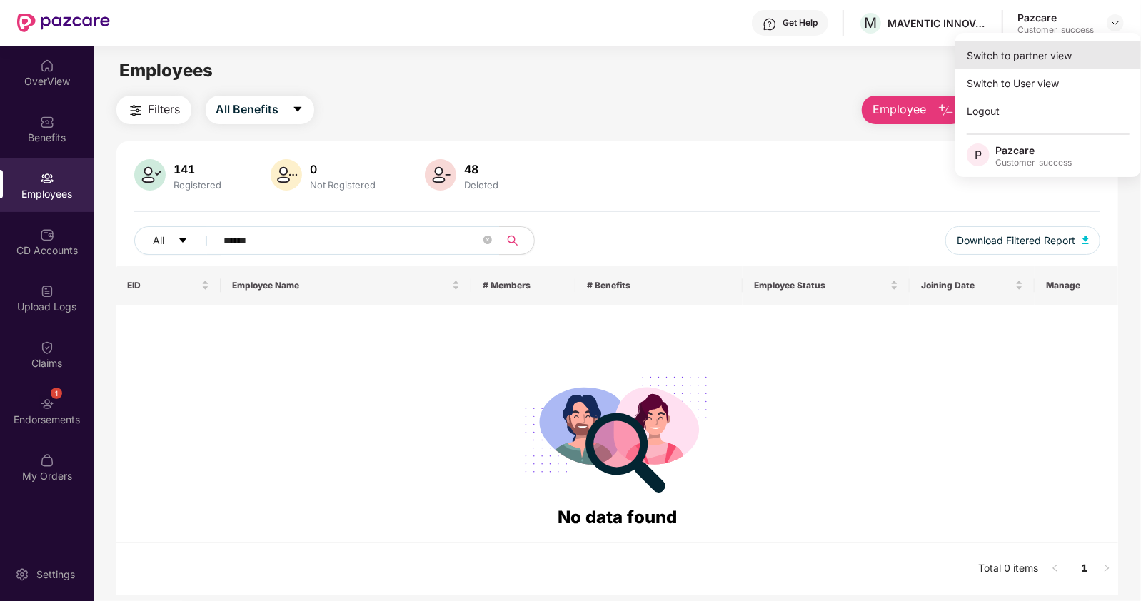
click at [1075, 50] on div "Switch to partner view" at bounding box center [1048, 55] width 186 height 28
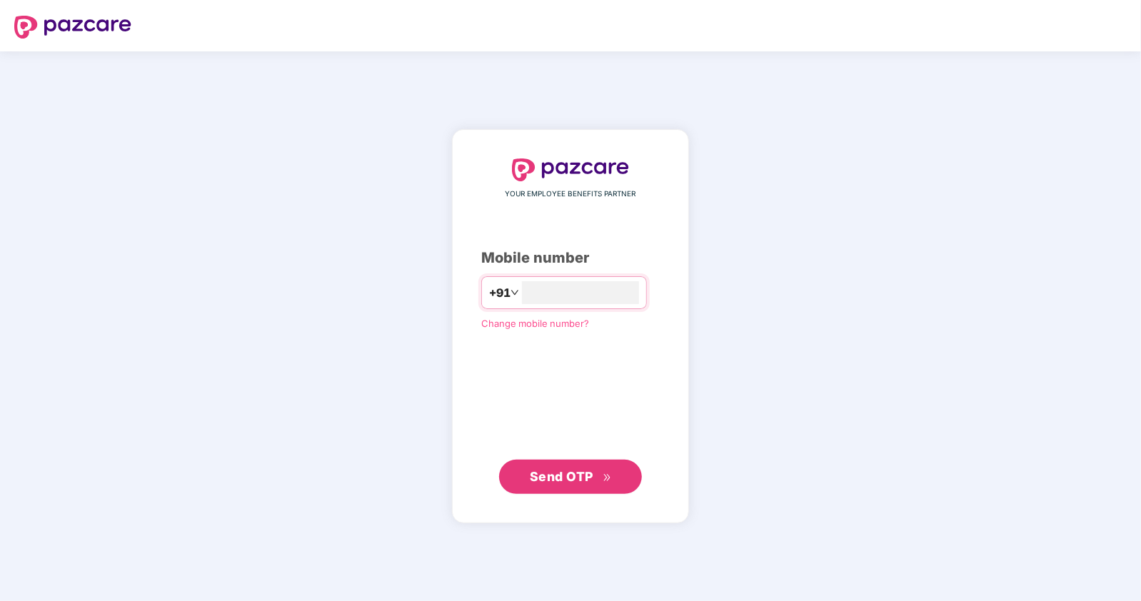
type input "**********"
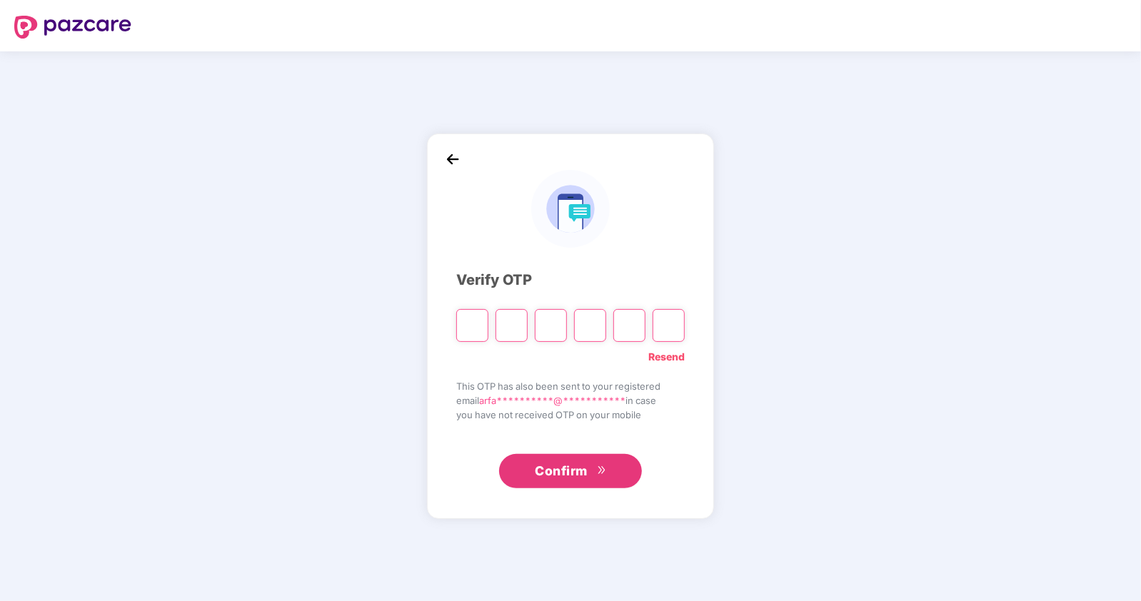
type input "*"
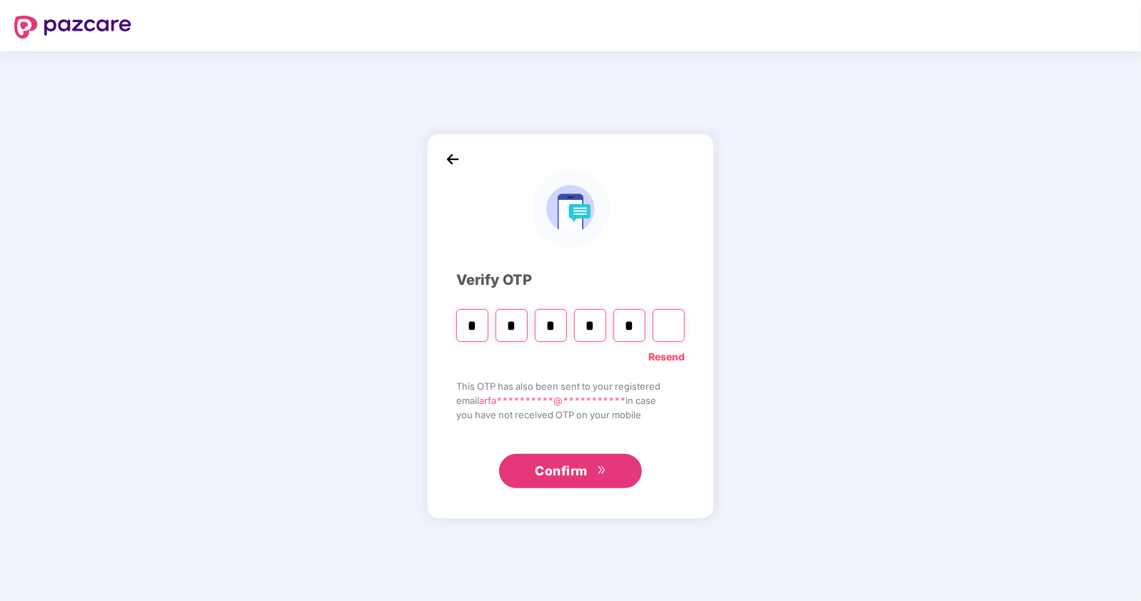
type input "*"
